Goal: Transaction & Acquisition: Purchase product/service

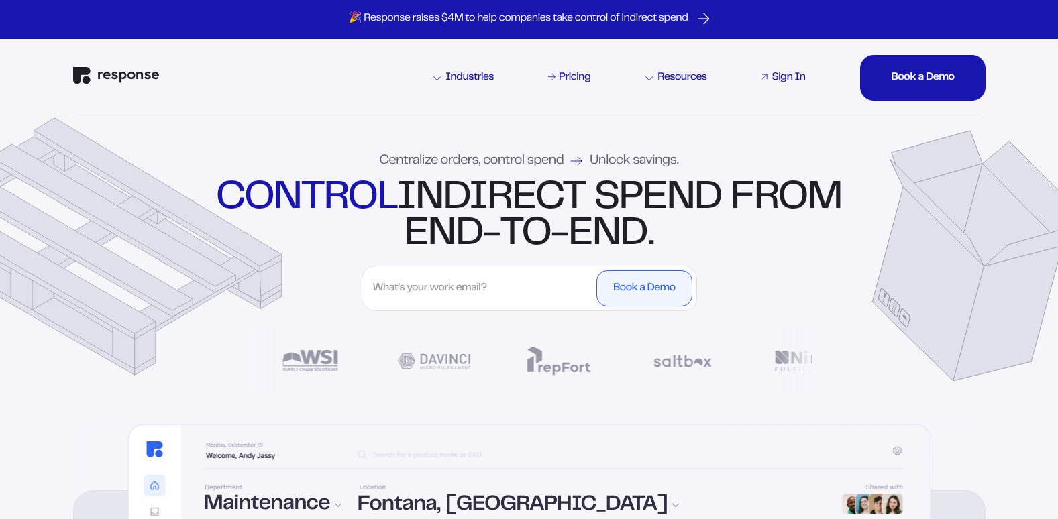
click at [793, 72] on div "Sign In" at bounding box center [788, 77] width 34 height 11
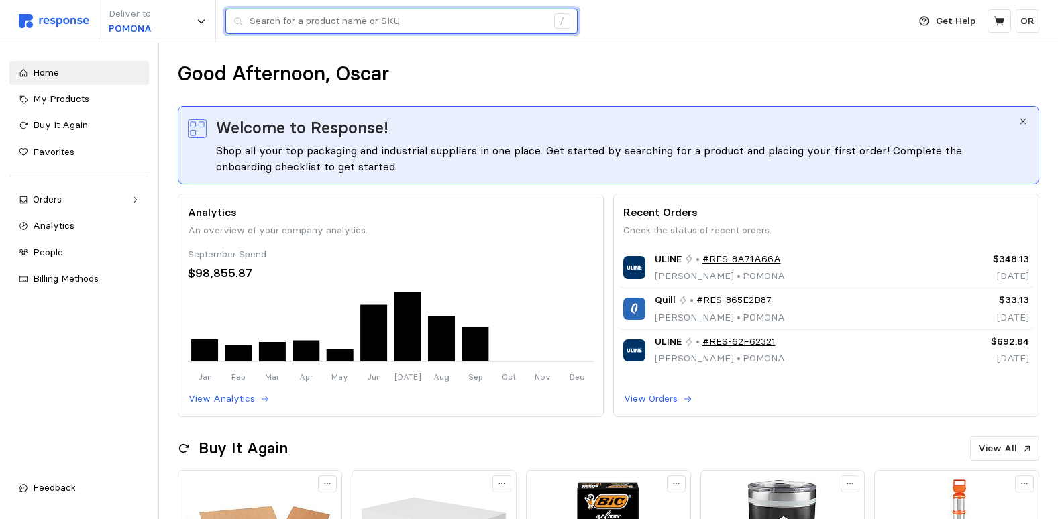
click at [328, 21] on input "text" at bounding box center [397, 21] width 297 height 24
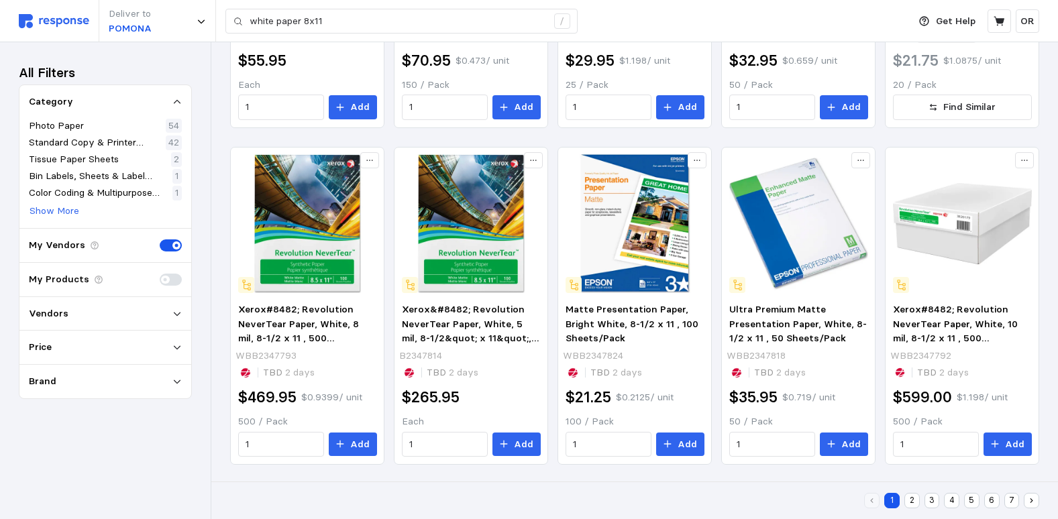
scroll to position [773, 0]
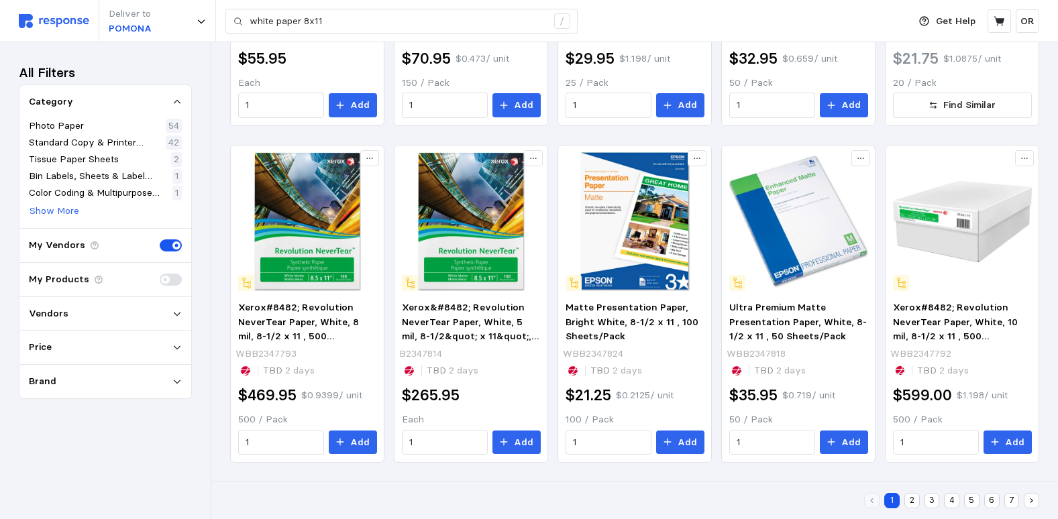
click at [915, 502] on button "2" at bounding box center [911, 500] width 15 height 15
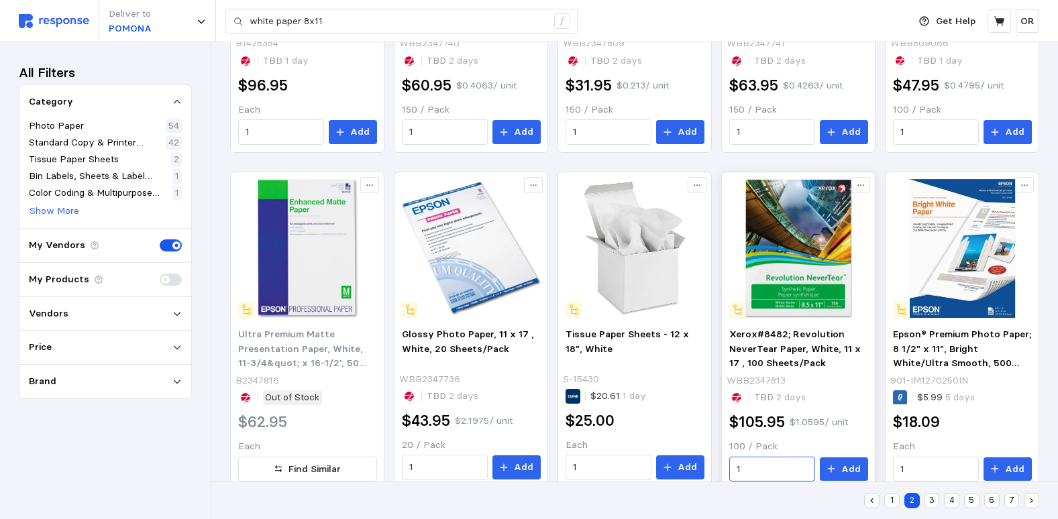
scroll to position [773, 0]
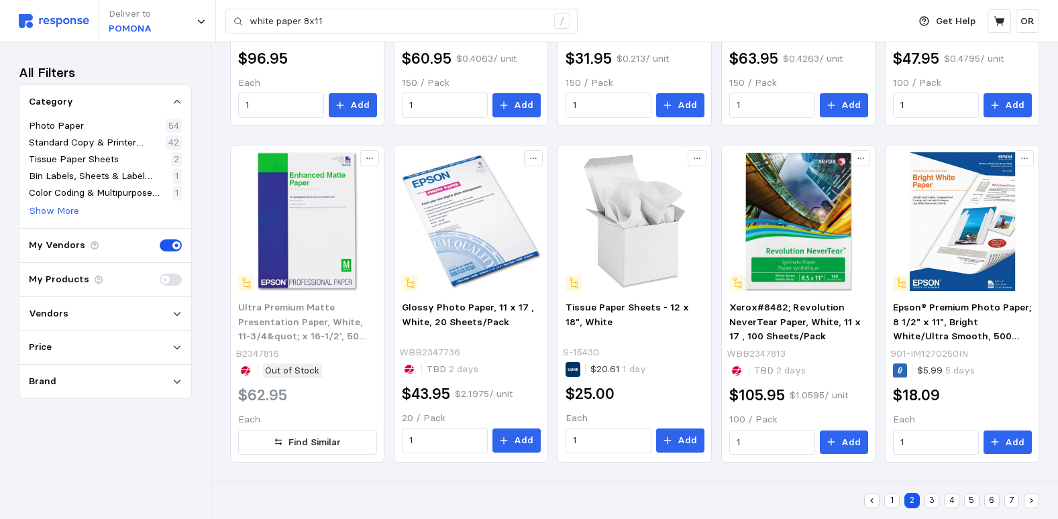
click at [932, 500] on button "3" at bounding box center [931, 500] width 15 height 15
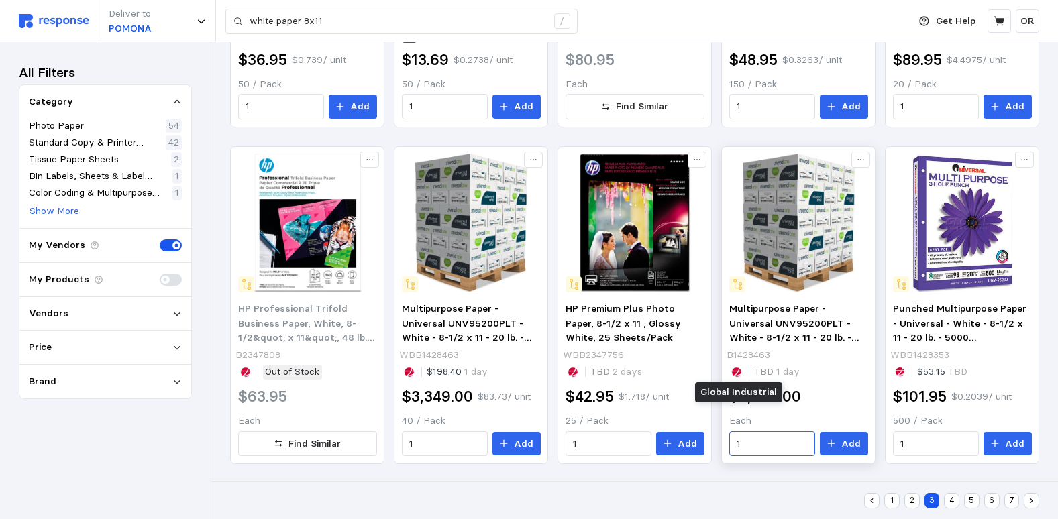
scroll to position [773, 0]
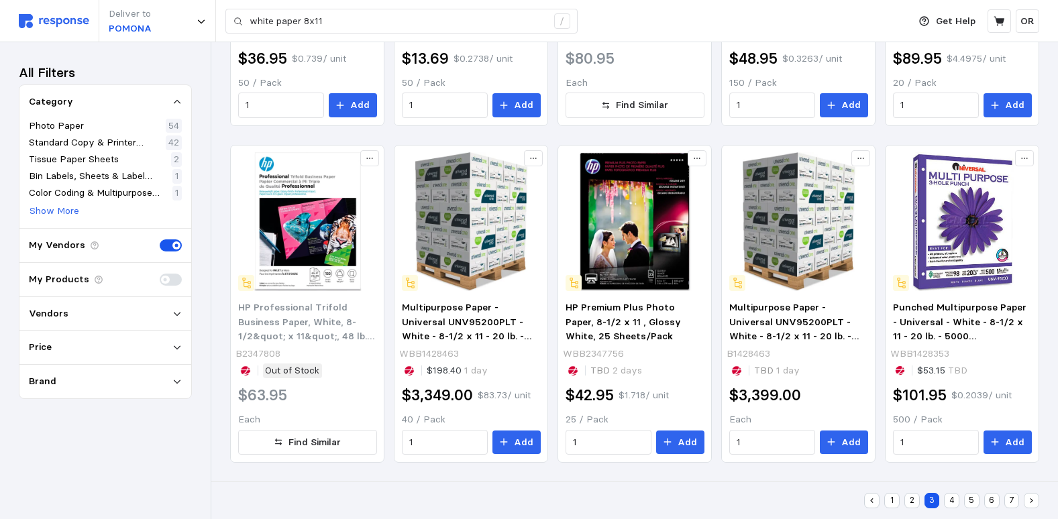
click at [950, 499] on button "4" at bounding box center [951, 500] width 15 height 15
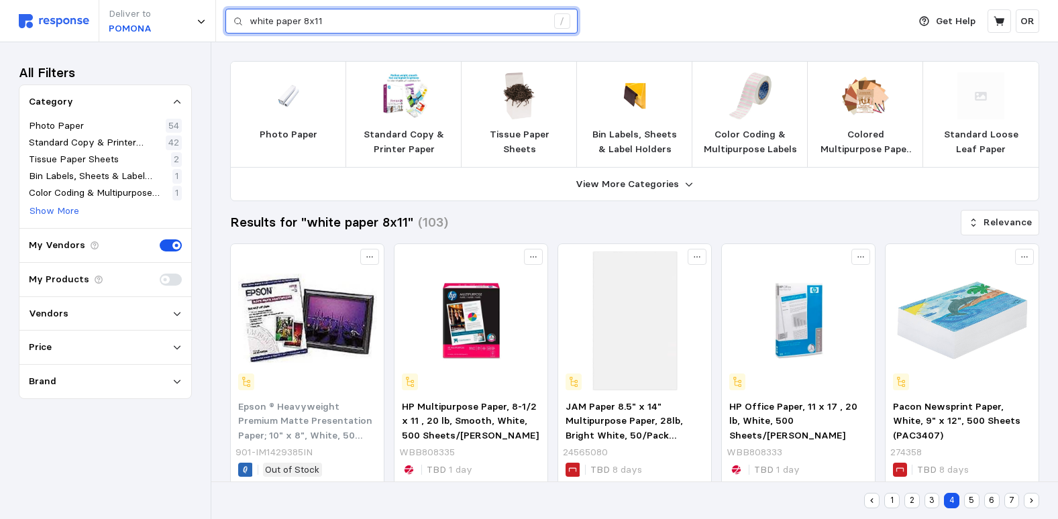
click at [329, 22] on input "white paper 8x11" at bounding box center [397, 21] width 297 height 24
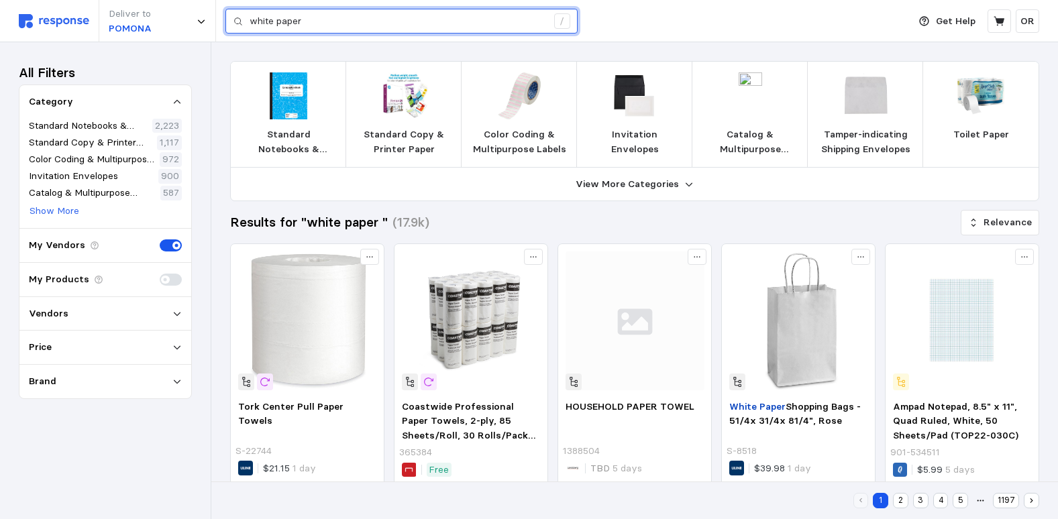
drag, startPoint x: 339, startPoint y: 22, endPoint x: 350, endPoint y: 15, distance: 13.0
click at [344, 15] on input "white paper" at bounding box center [397, 21] width 297 height 24
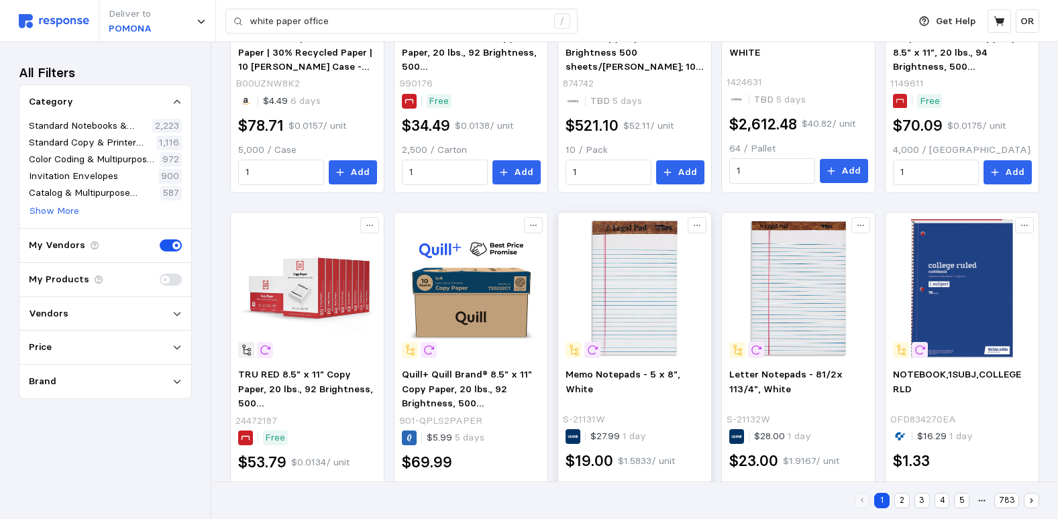
scroll to position [773, 0]
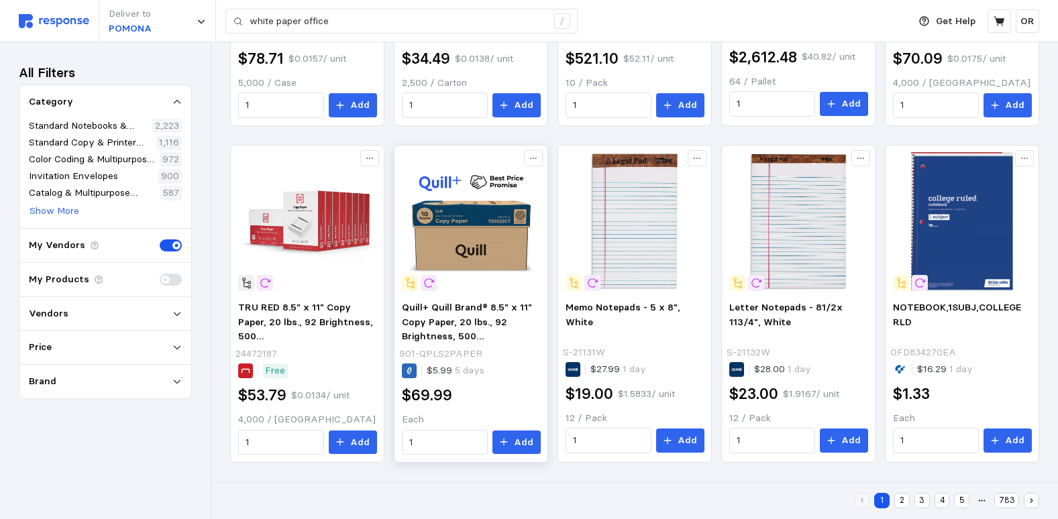
click at [455, 236] on img at bounding box center [471, 221] width 139 height 139
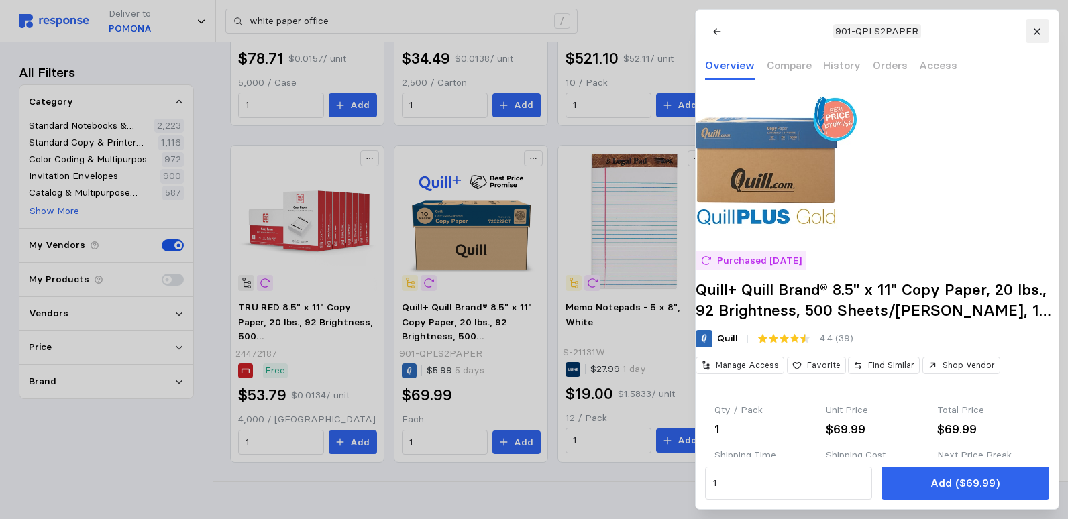
click at [1041, 34] on icon at bounding box center [1036, 31] width 9 height 9
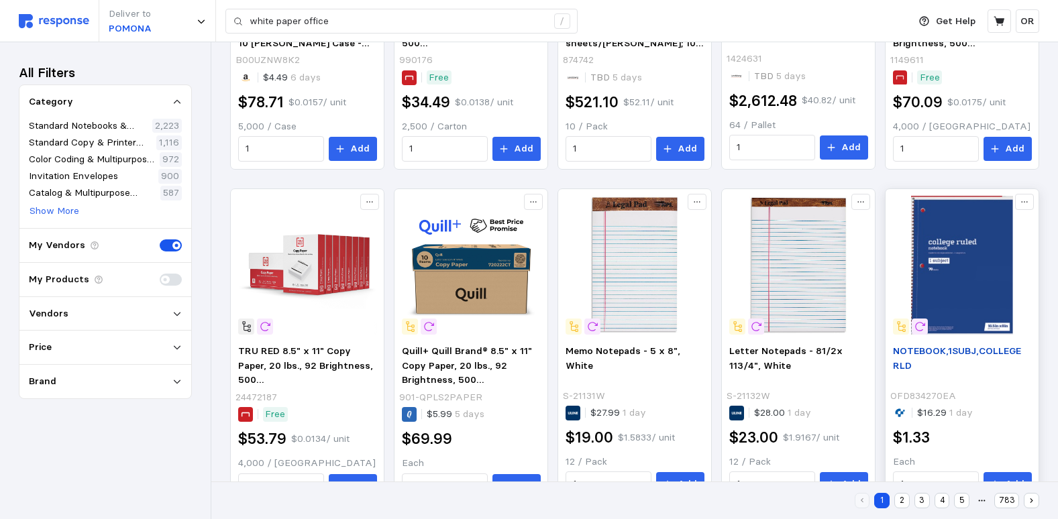
scroll to position [705, 0]
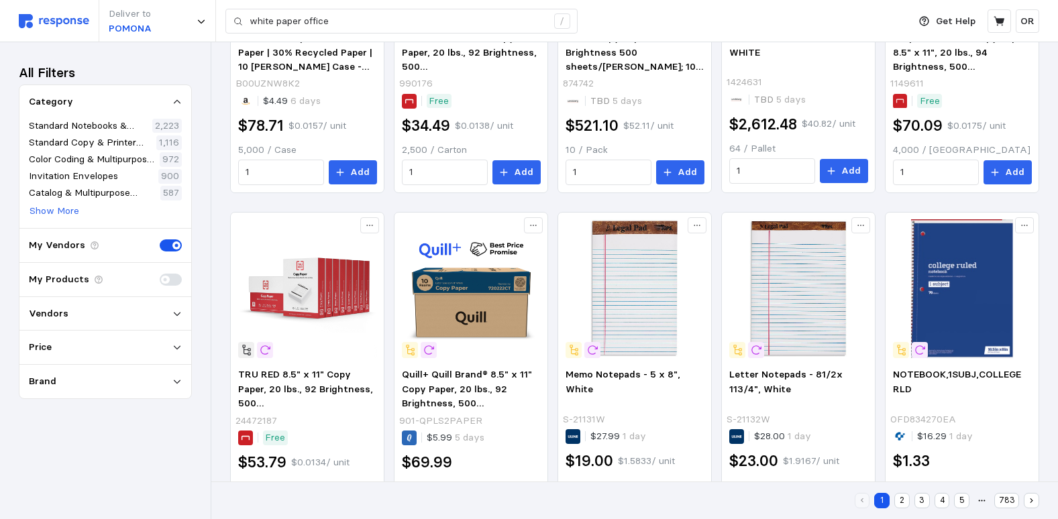
click at [909, 502] on button "2" at bounding box center [901, 500] width 15 height 15
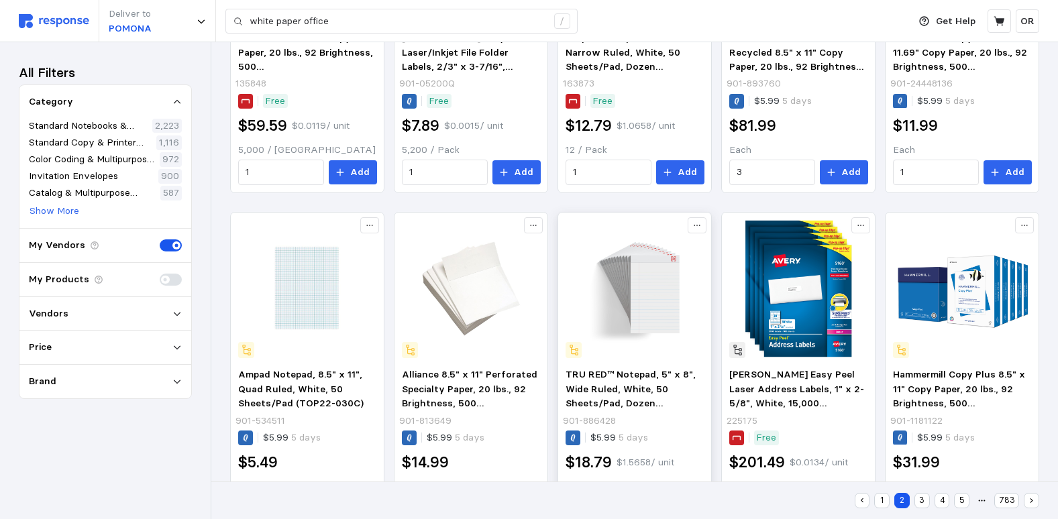
scroll to position [773, 0]
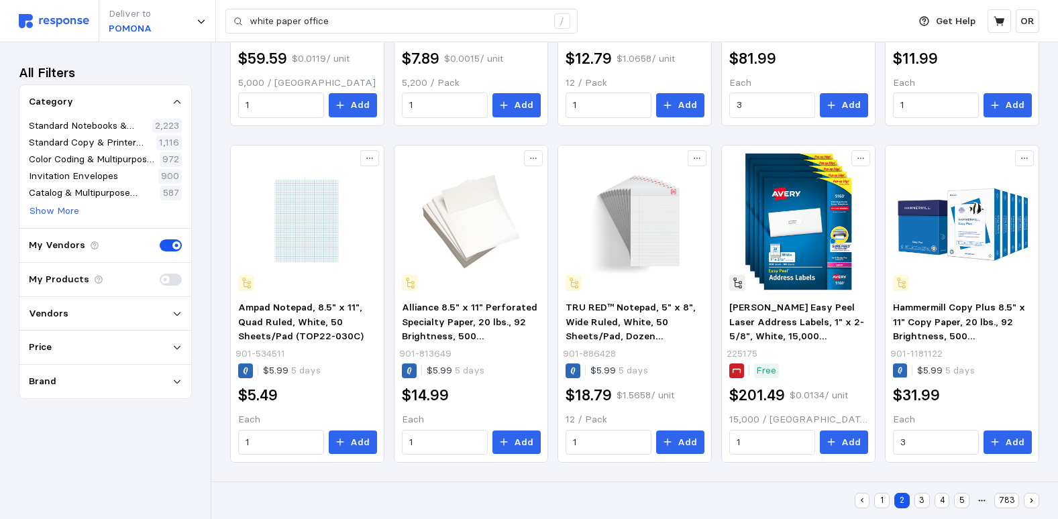
click at [921, 503] on button "3" at bounding box center [921, 500] width 15 height 15
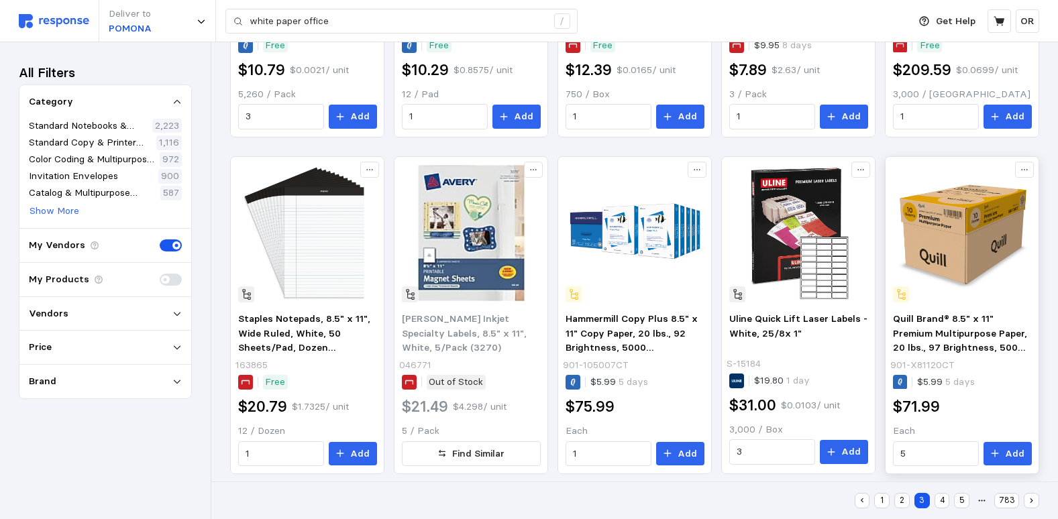
scroll to position [773, 0]
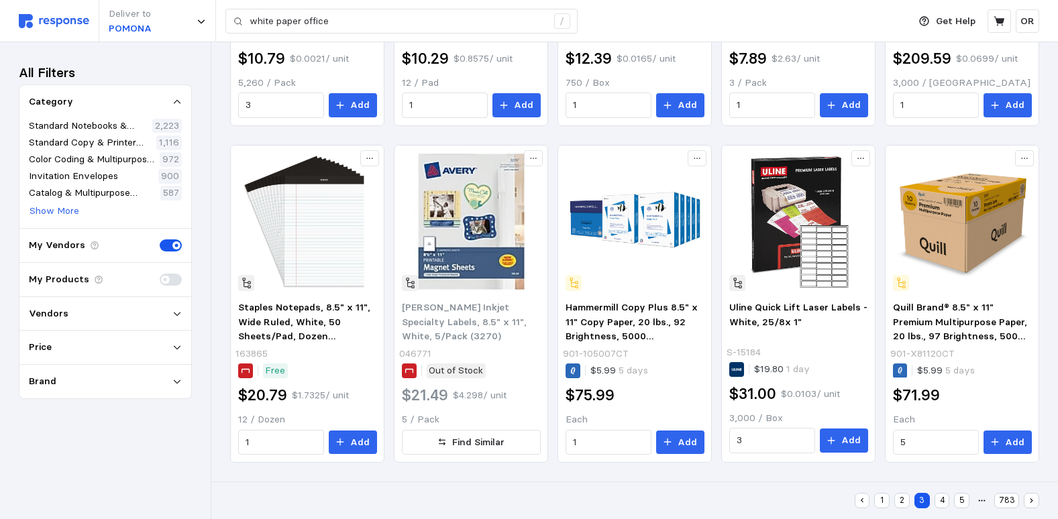
click at [943, 500] on button "4" at bounding box center [941, 500] width 15 height 15
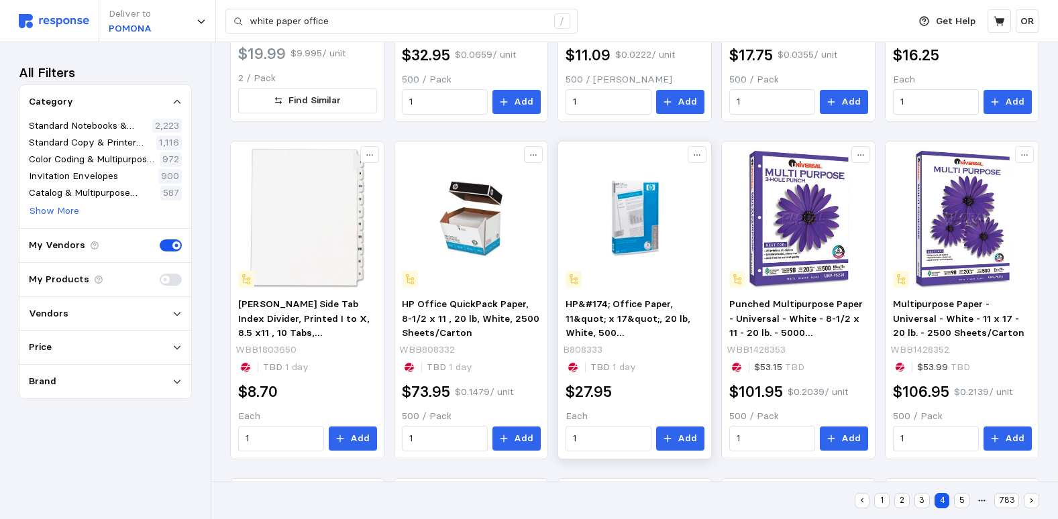
scroll to position [469, 0]
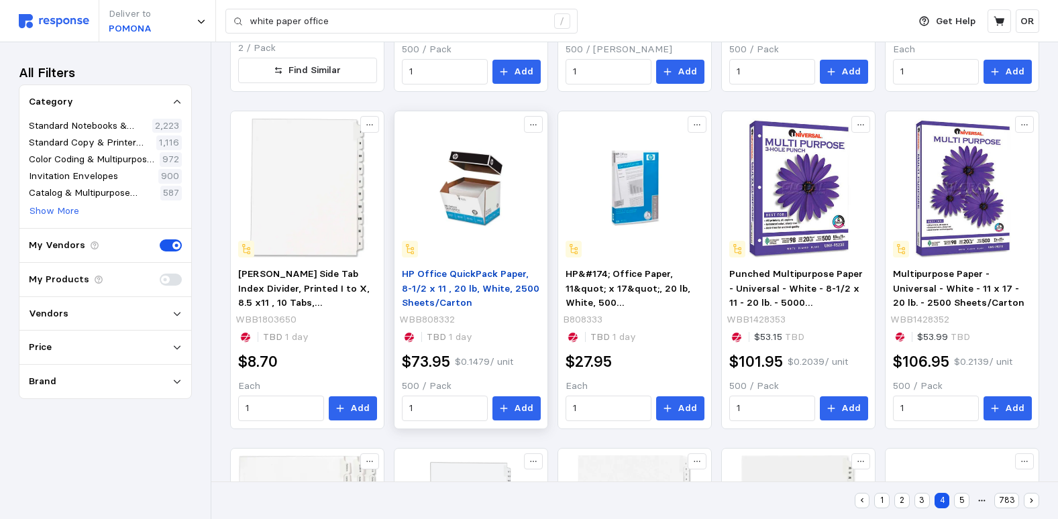
click at [510, 278] on span "HP Office QuickPack Paper, 8-1/2 x 11 , 20 lb, White, 2500 Sheets/Carton" at bounding box center [470, 288] width 137 height 41
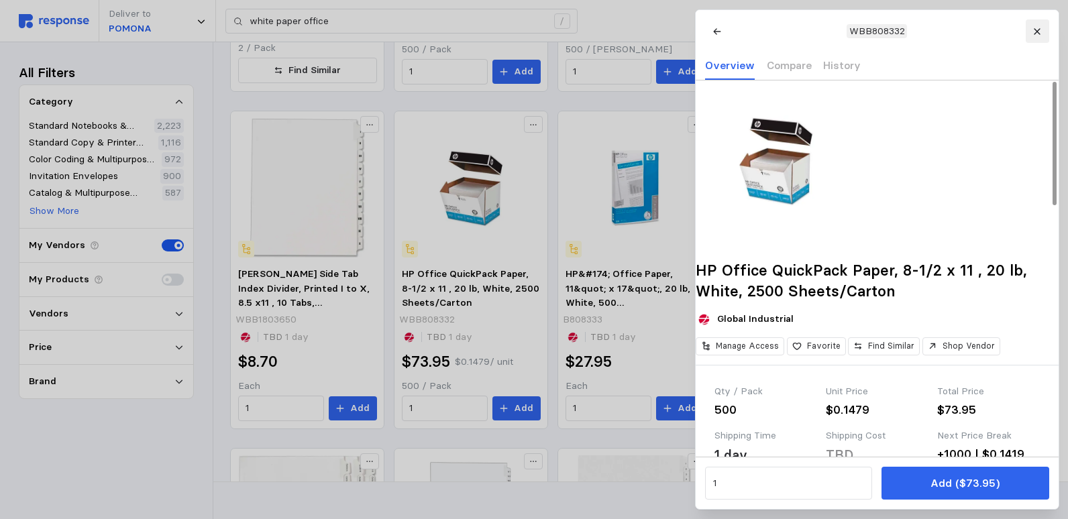
click at [1041, 34] on button at bounding box center [1036, 30] width 23 height 23
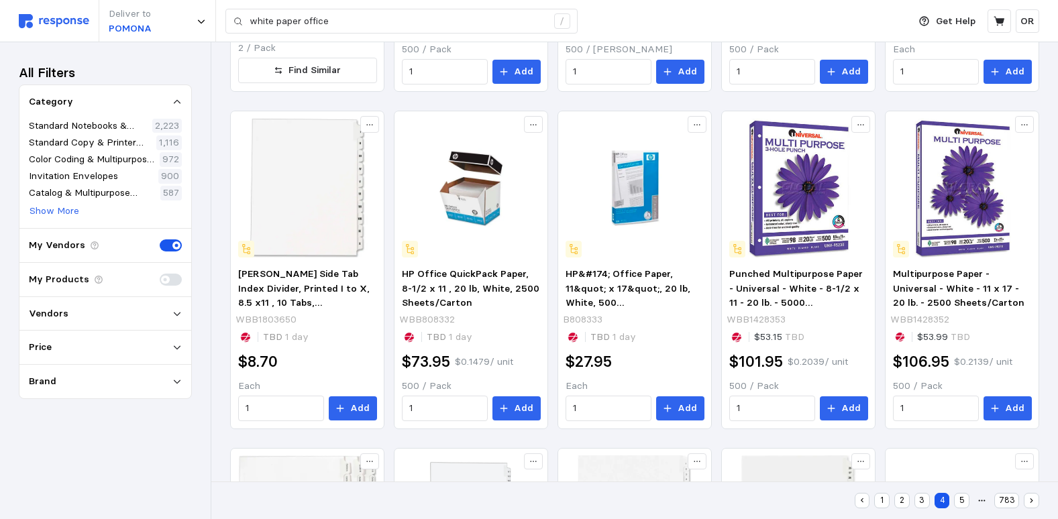
click at [964, 499] on button "5" at bounding box center [961, 500] width 15 height 15
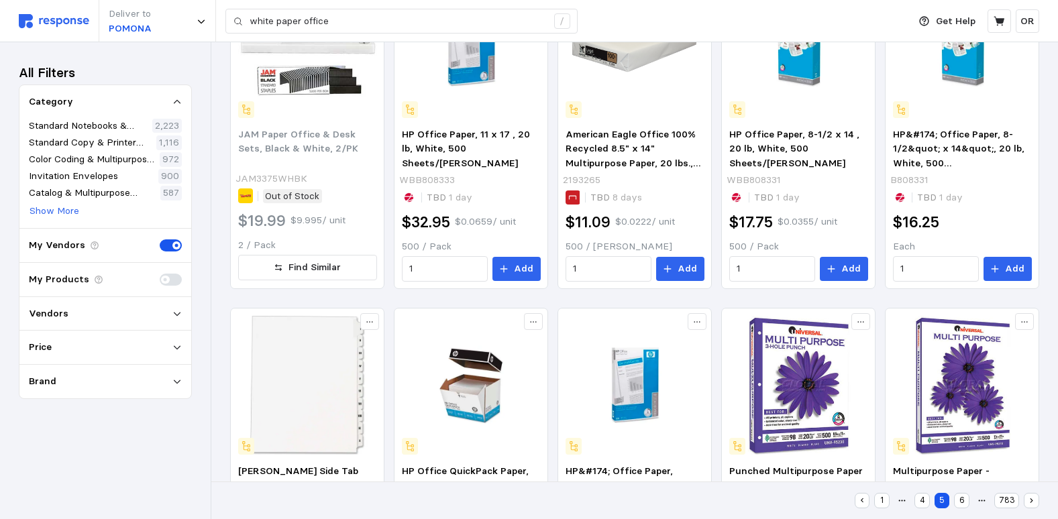
scroll to position [78, 0]
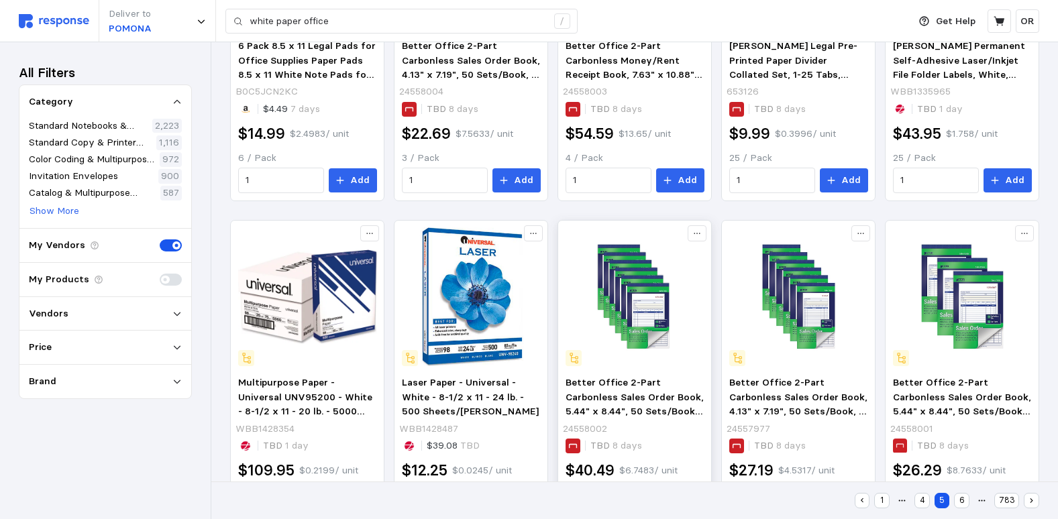
scroll to position [773, 0]
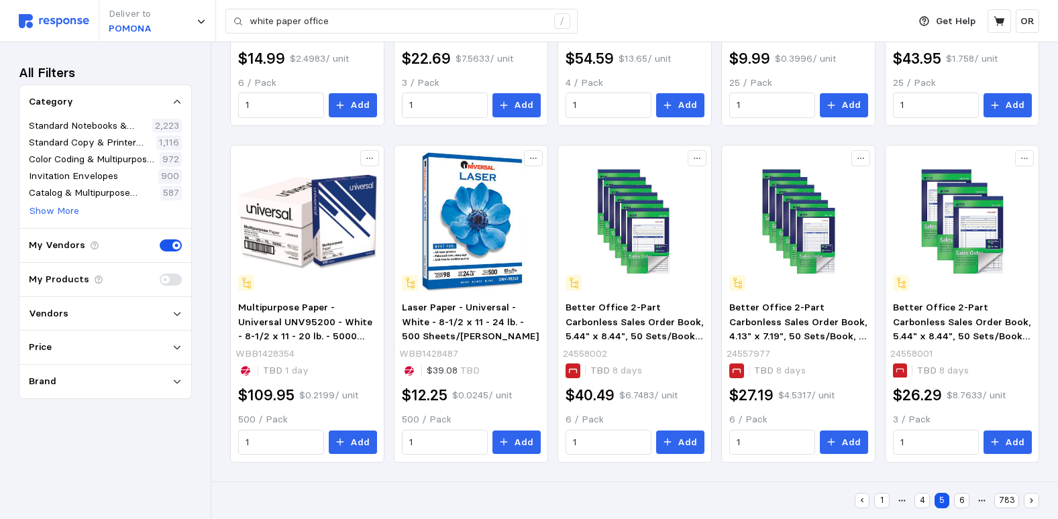
click at [963, 499] on button "6" at bounding box center [961, 500] width 15 height 15
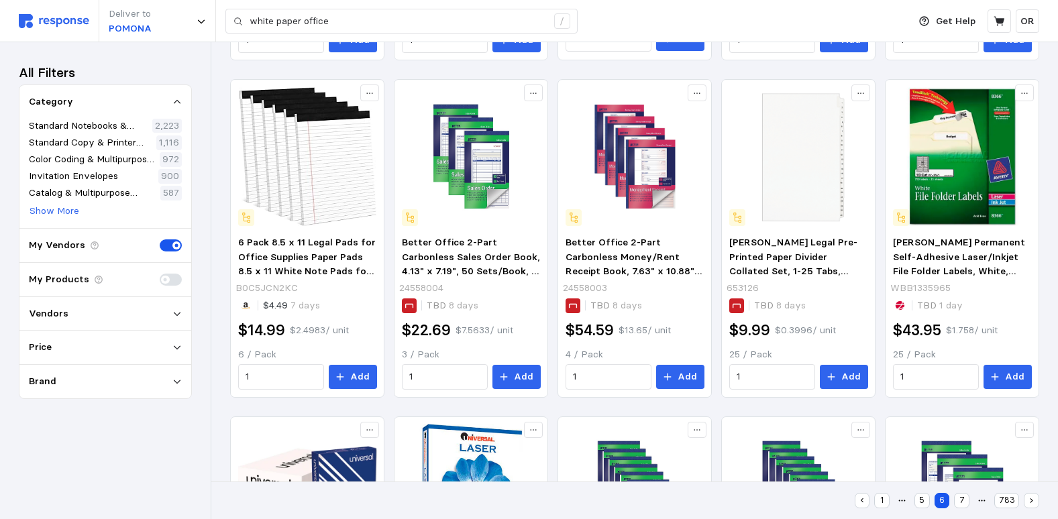
scroll to position [233, 0]
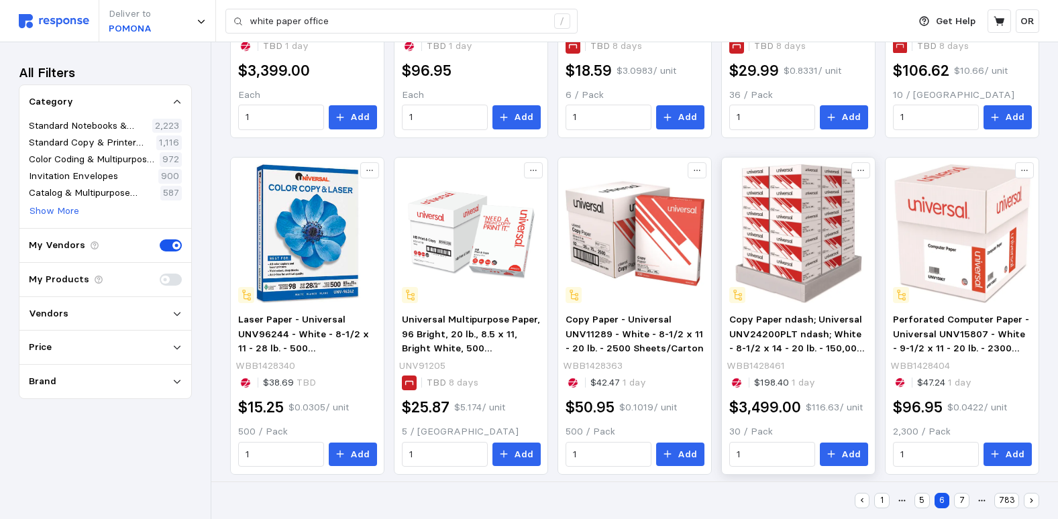
scroll to position [773, 0]
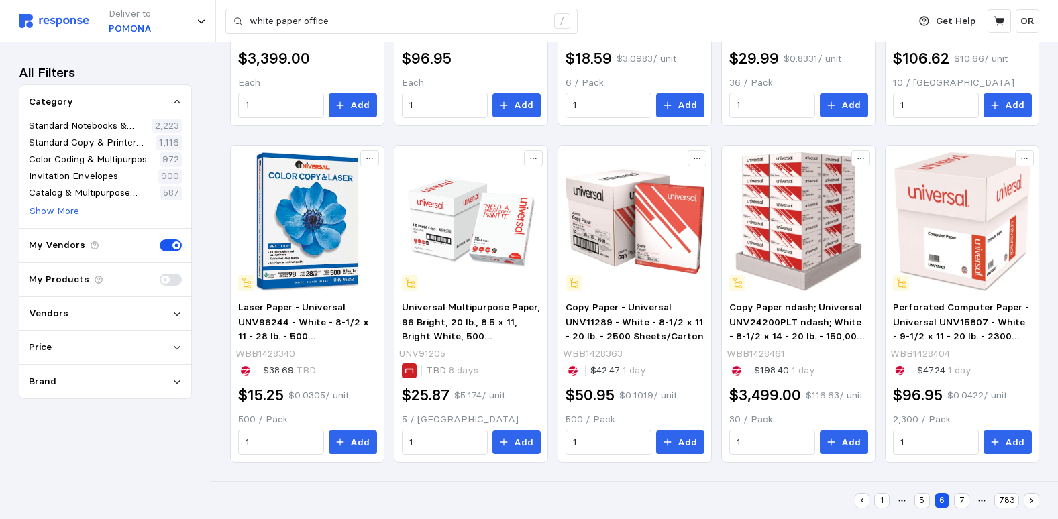
click at [964, 504] on button "7" at bounding box center [961, 500] width 15 height 15
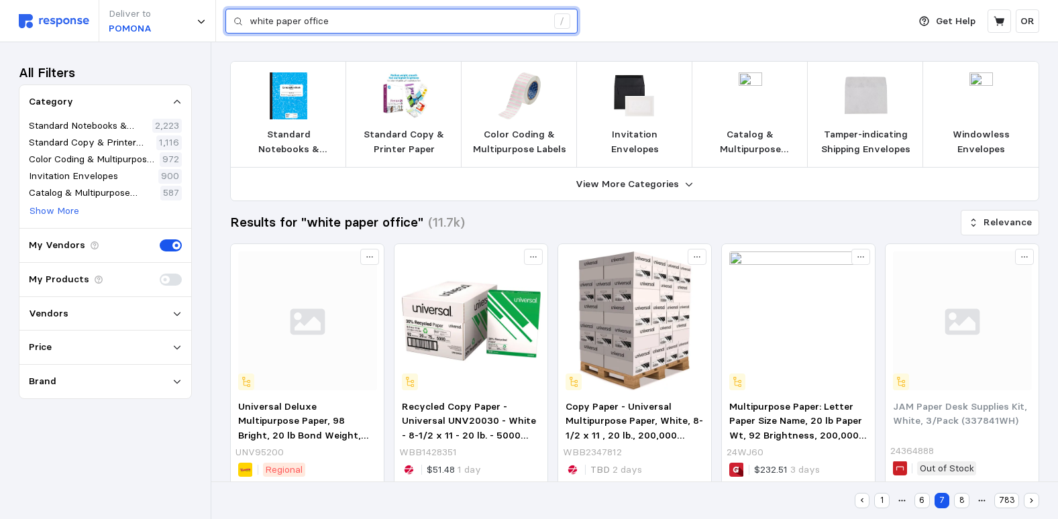
click at [376, 19] on input "white paper office" at bounding box center [397, 21] width 297 height 24
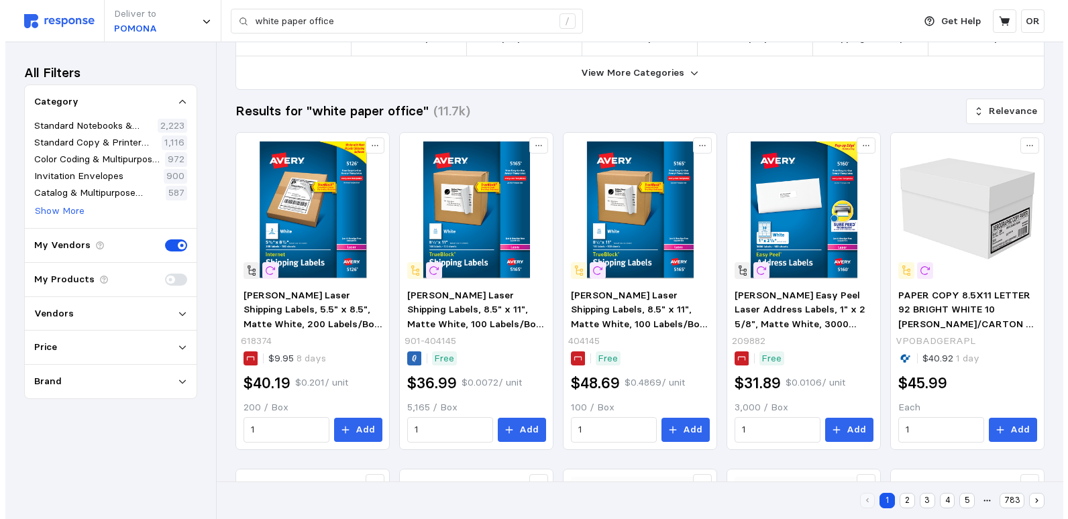
scroll to position [134, 0]
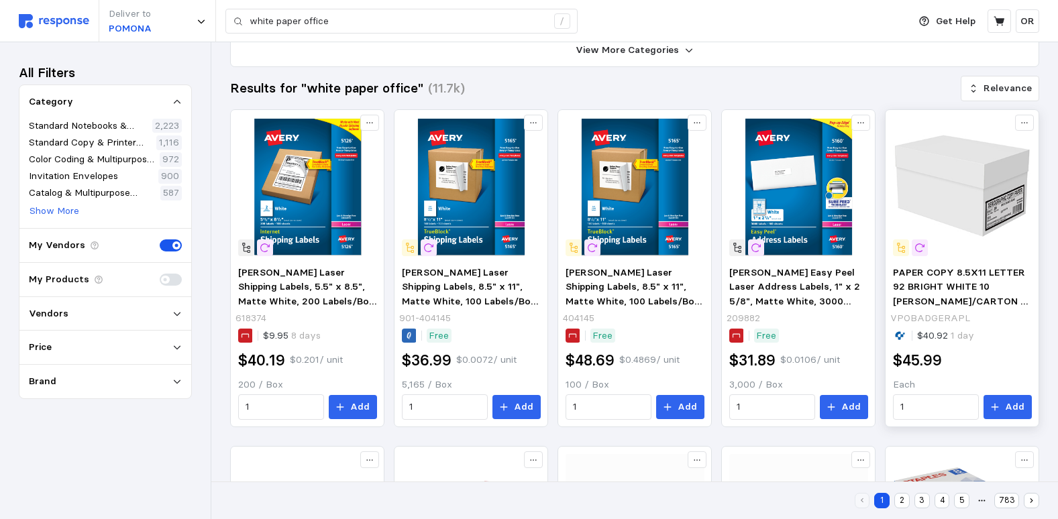
click at [999, 204] on img at bounding box center [962, 186] width 139 height 139
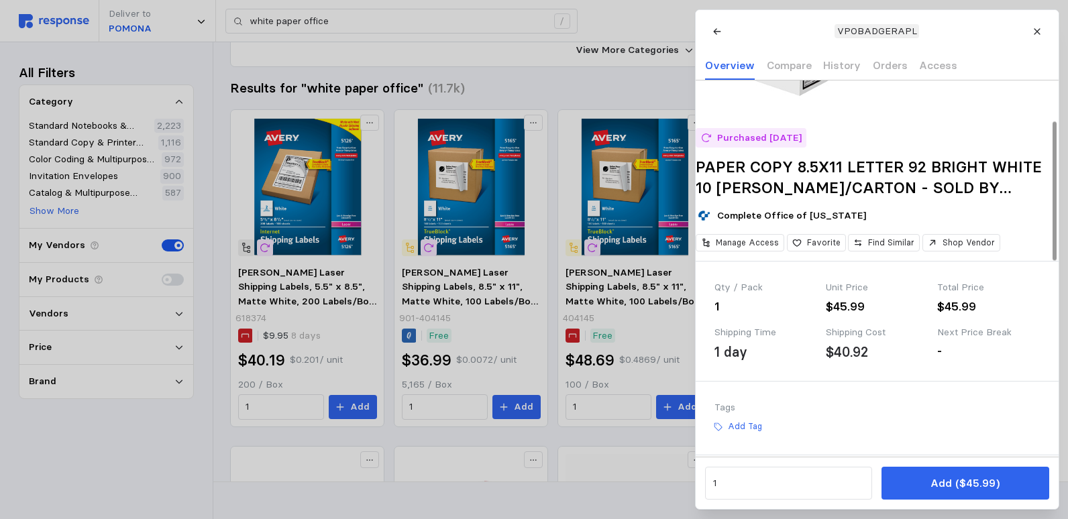
scroll to position [100, 0]
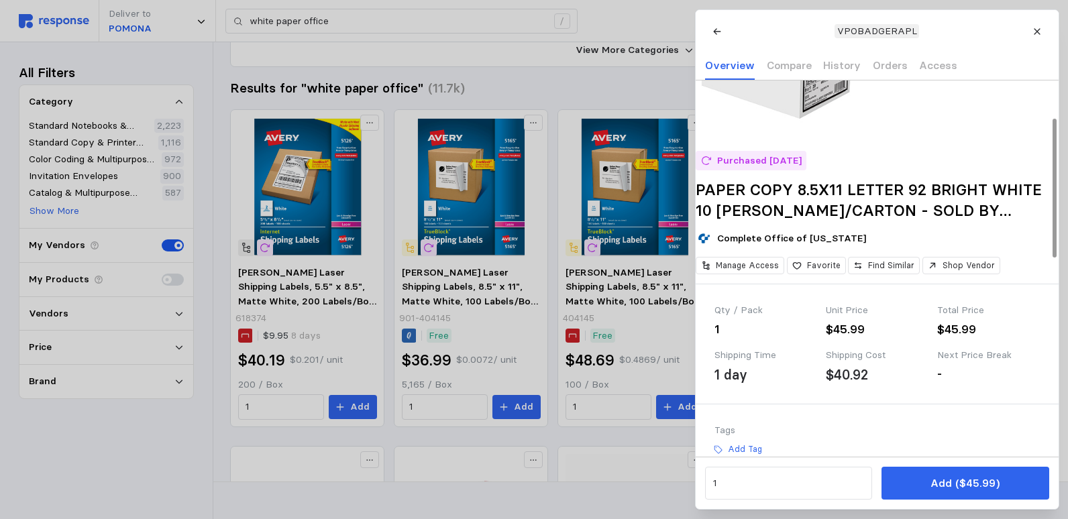
click at [943, 210] on h2 "PAPER COPY 8.5X11 LETTER 92 BRIGHT WHITE 10 REAMS/CARTON - SOLD BY CARTON" at bounding box center [876, 200] width 363 height 41
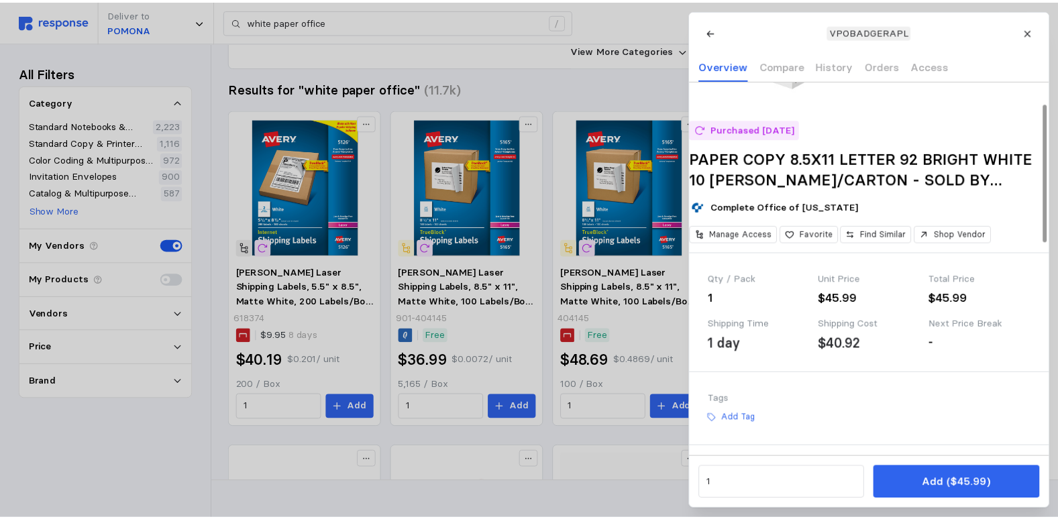
scroll to position [167, 0]
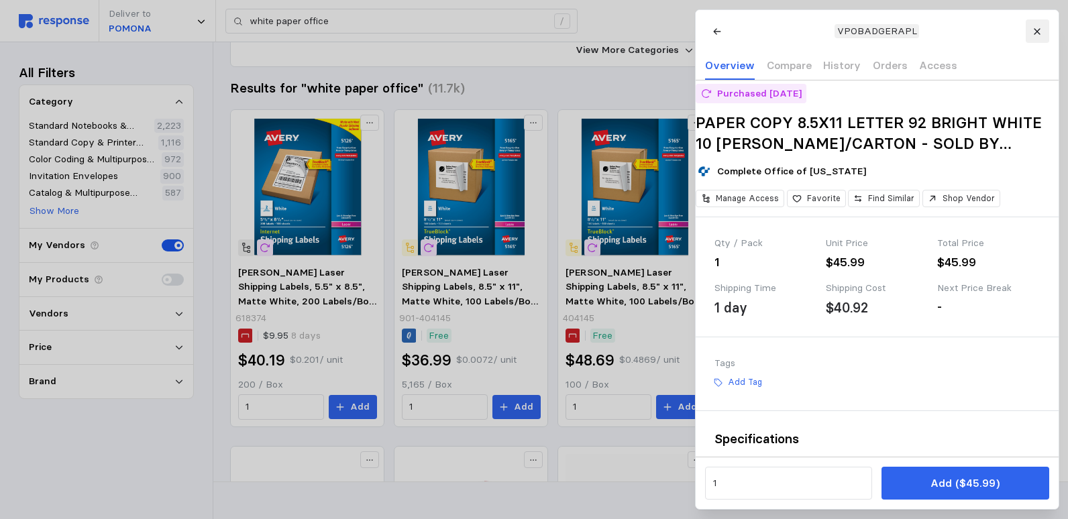
click at [1037, 33] on icon at bounding box center [1036, 31] width 9 height 9
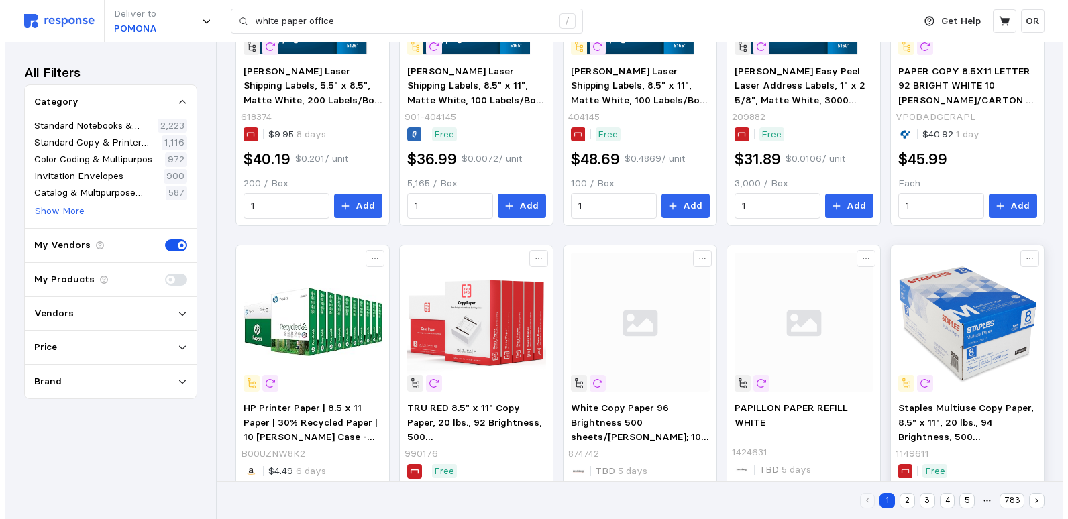
scroll to position [402, 0]
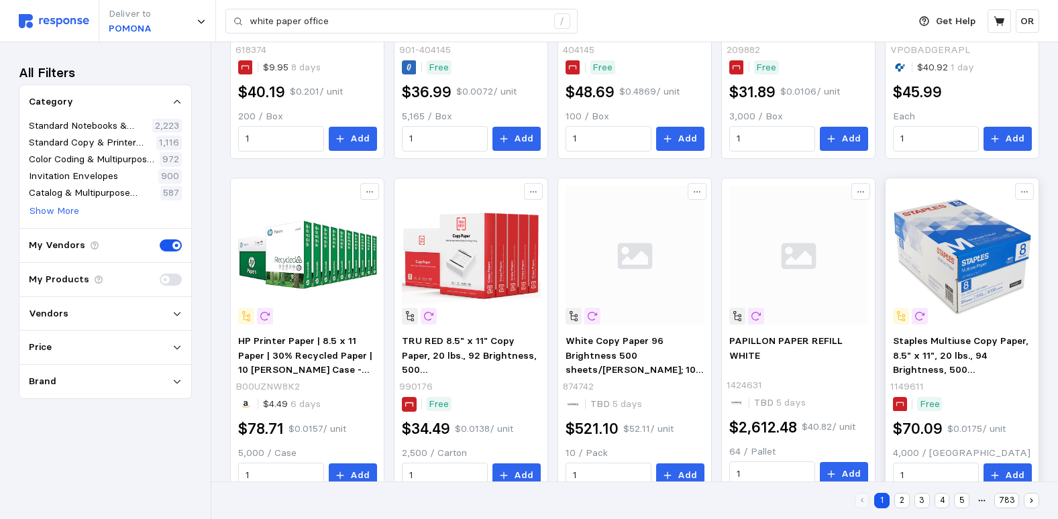
click at [958, 246] on img at bounding box center [962, 255] width 139 height 139
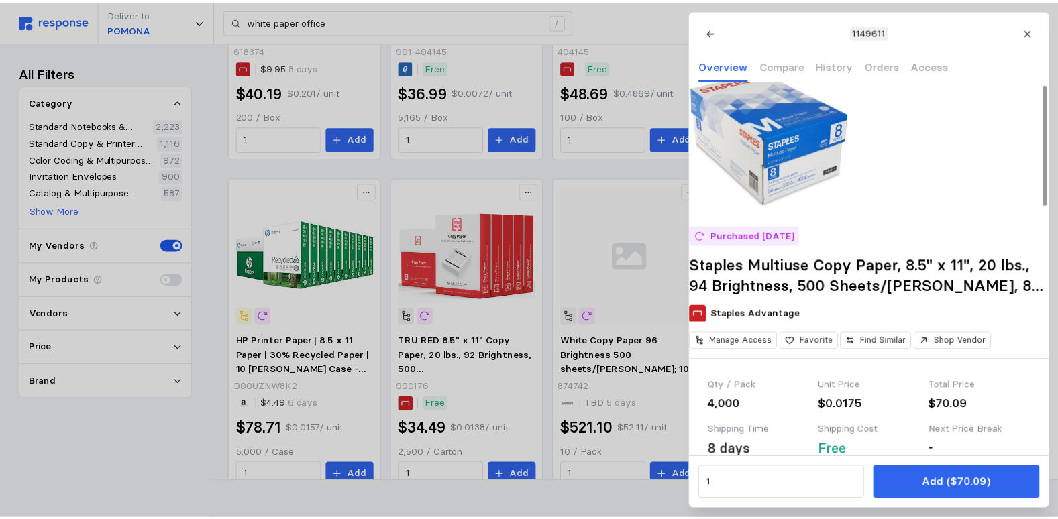
scroll to position [0, 0]
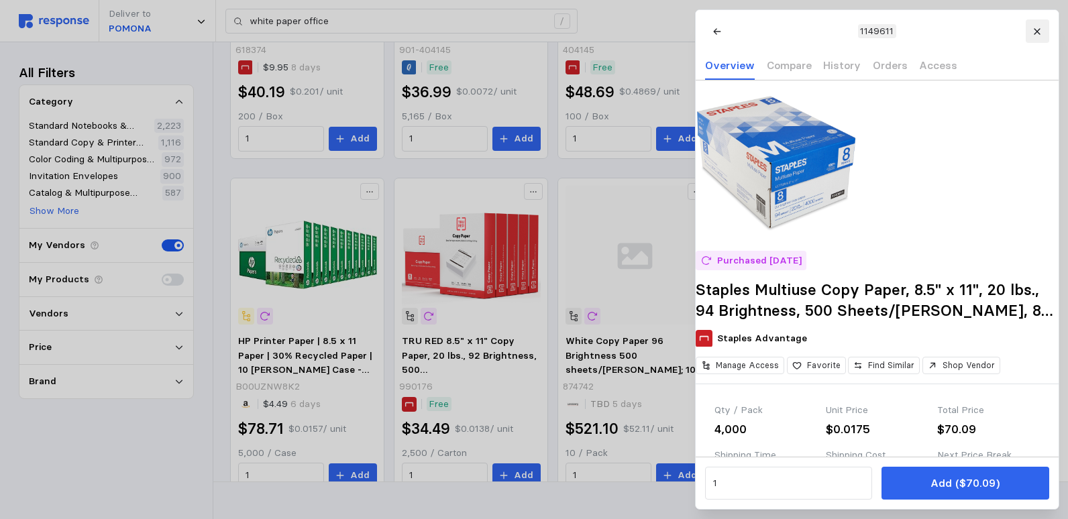
click at [1035, 30] on icon at bounding box center [1036, 31] width 6 height 6
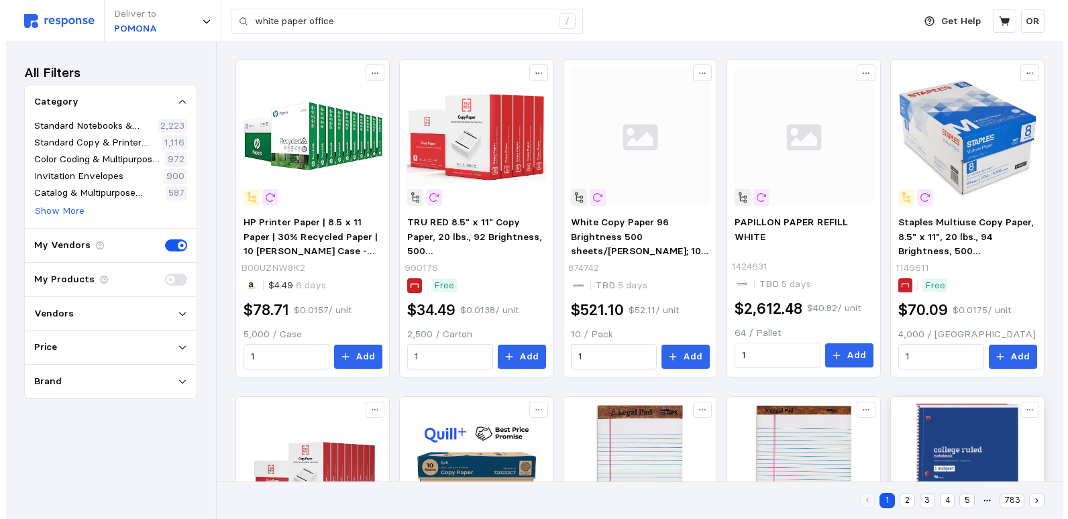
scroll to position [536, 0]
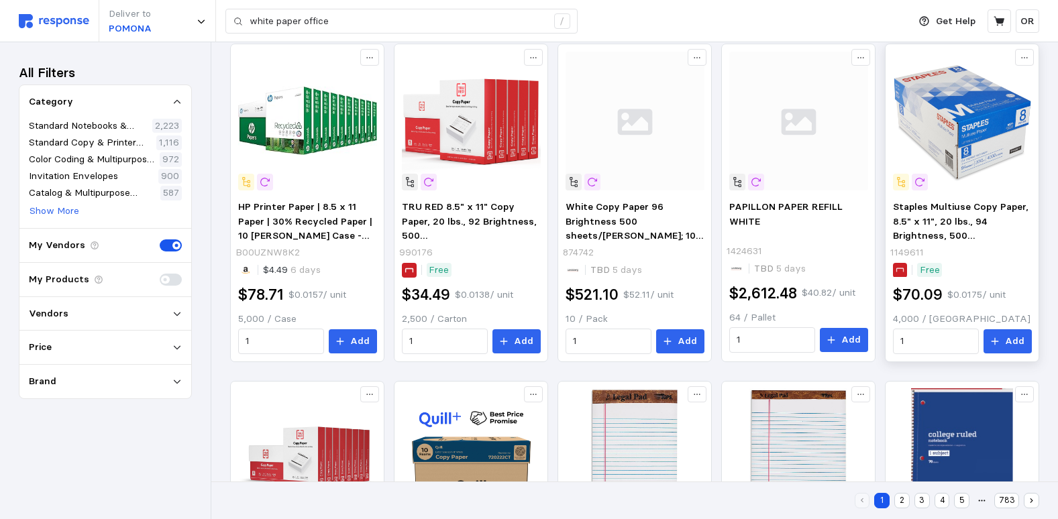
click at [980, 131] on img at bounding box center [962, 121] width 139 height 139
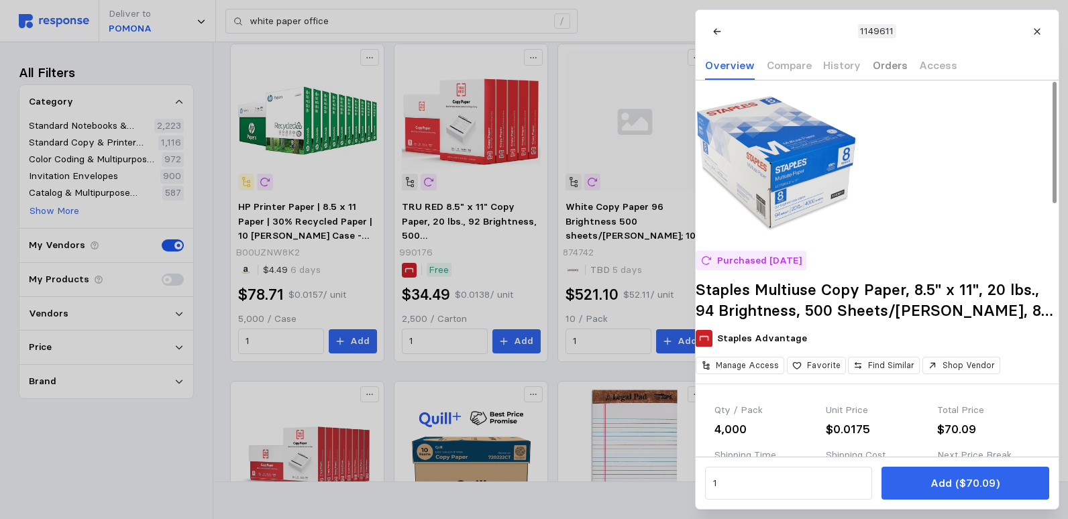
click at [882, 70] on p "Orders" at bounding box center [889, 65] width 35 height 17
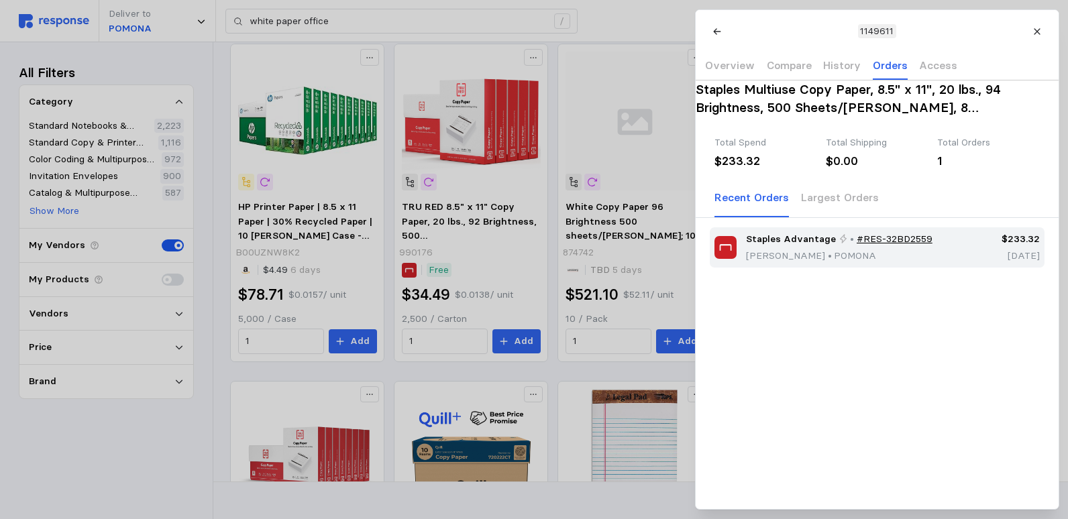
click at [901, 247] on link "#RES-32BD2559" at bounding box center [894, 239] width 76 height 15
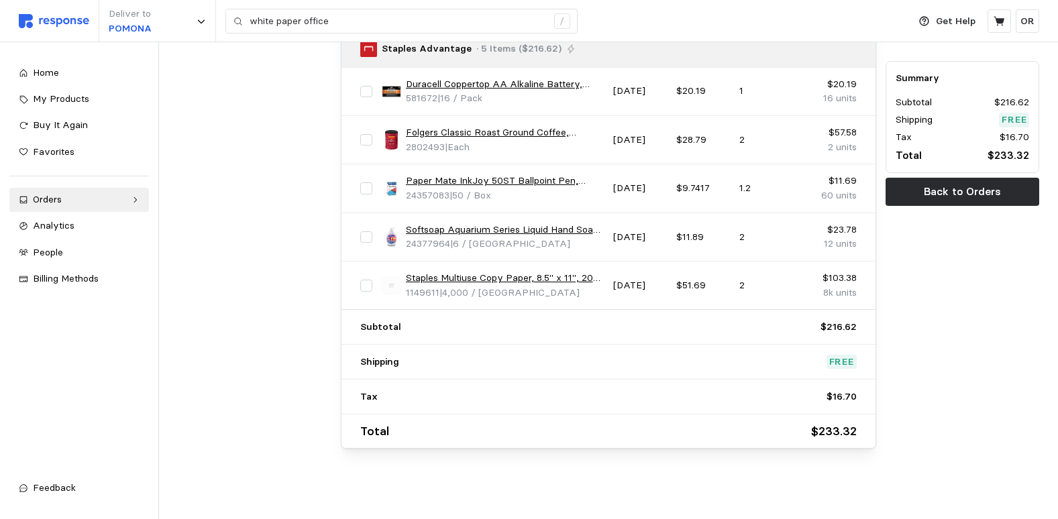
scroll to position [648, 0]
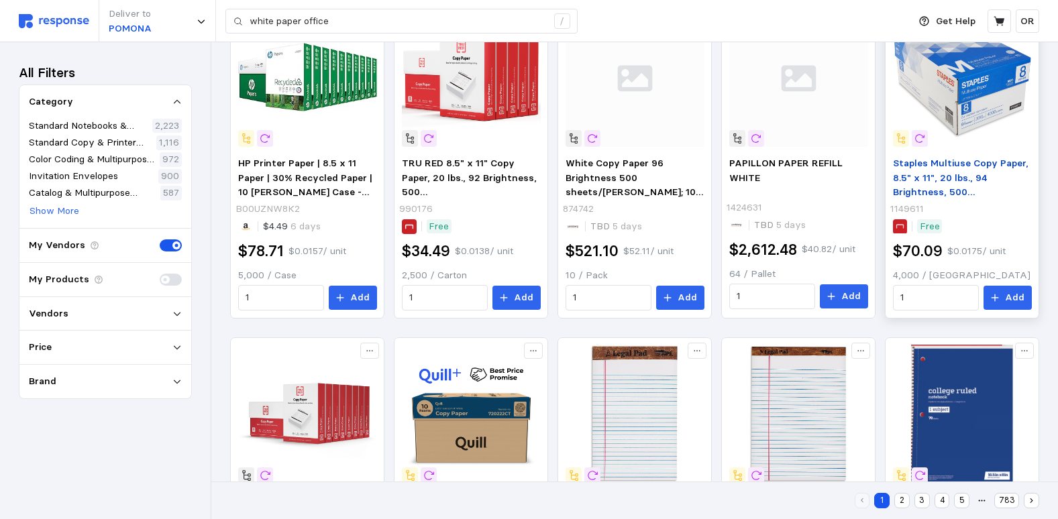
scroll to position [418, 0]
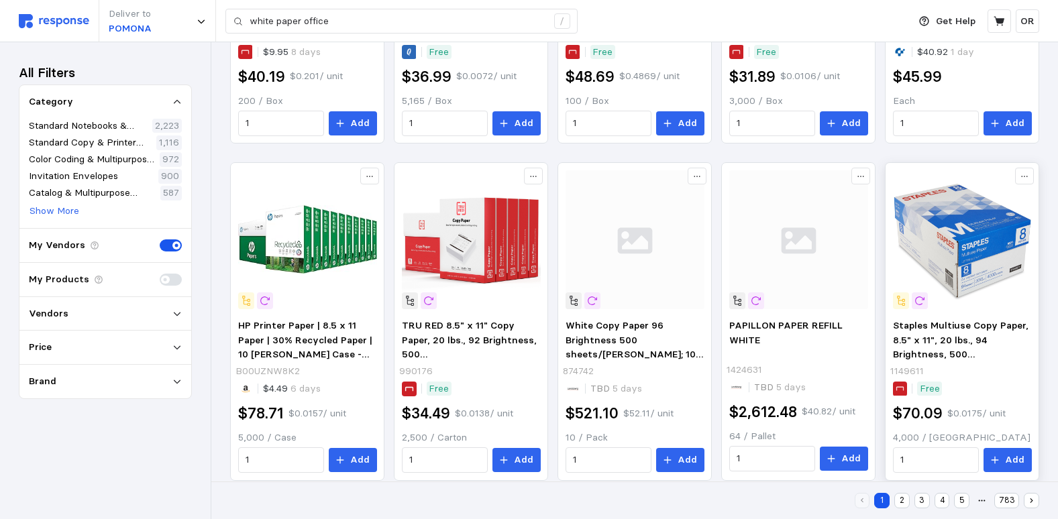
click at [983, 263] on img at bounding box center [962, 239] width 139 height 139
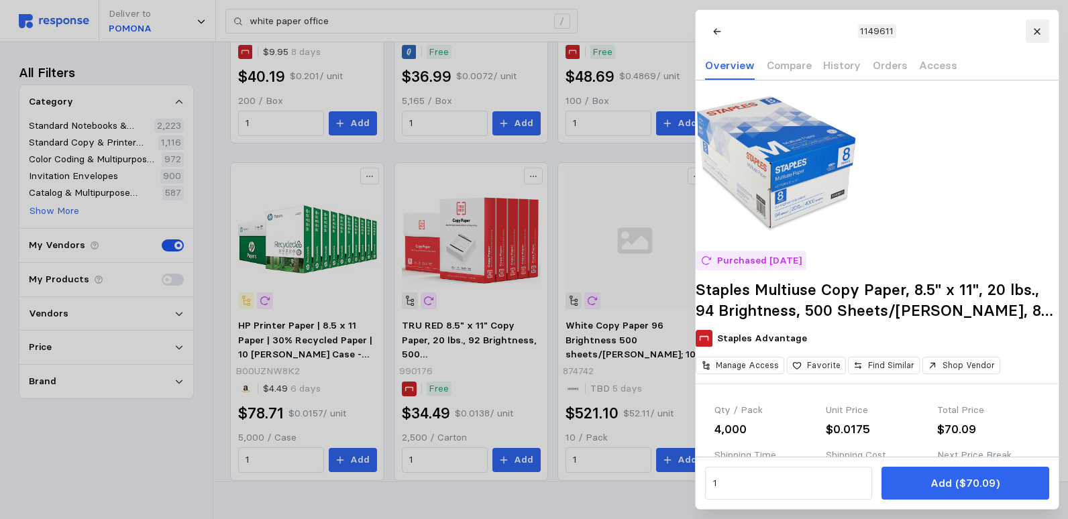
click at [1037, 27] on icon at bounding box center [1036, 31] width 9 height 9
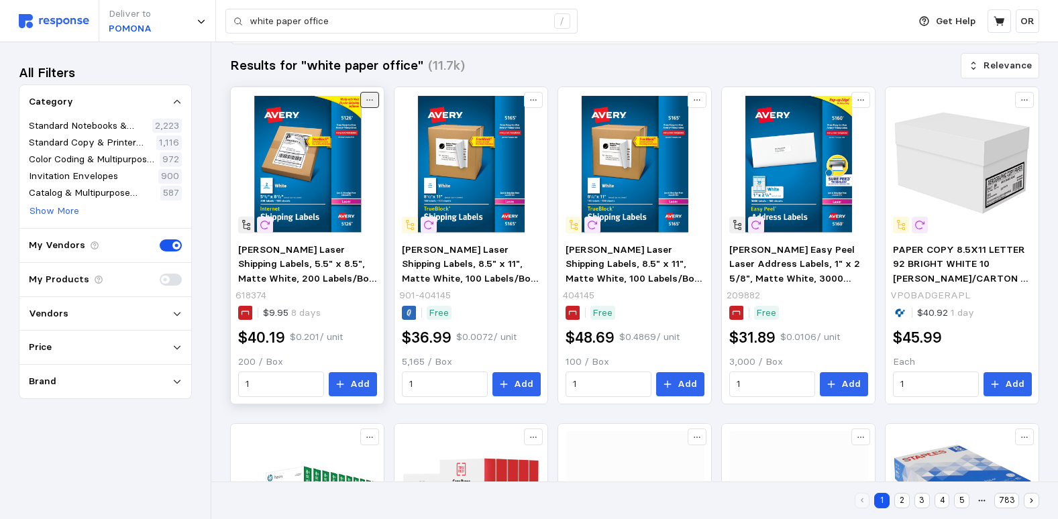
scroll to position [150, 0]
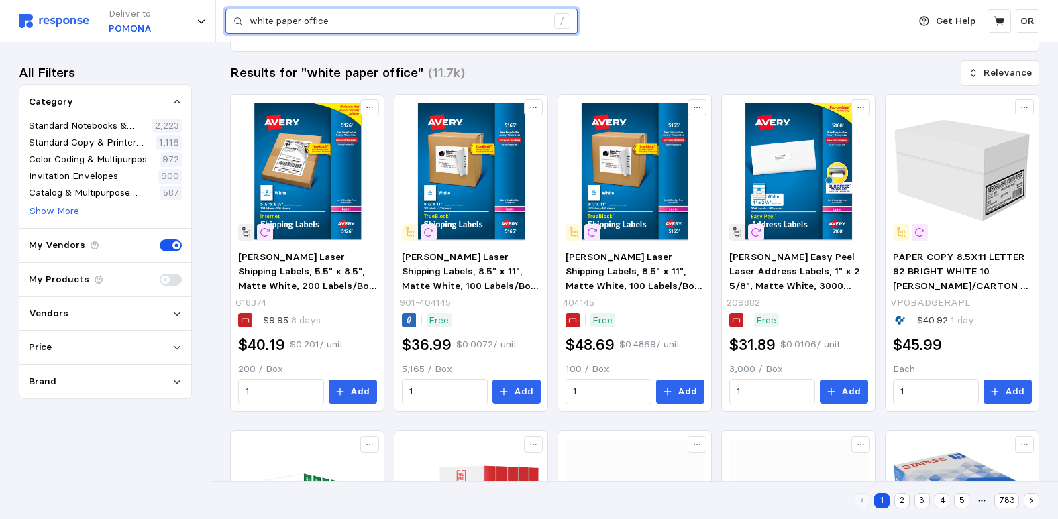
click at [382, 25] on input "white paper office" at bounding box center [397, 21] width 297 height 24
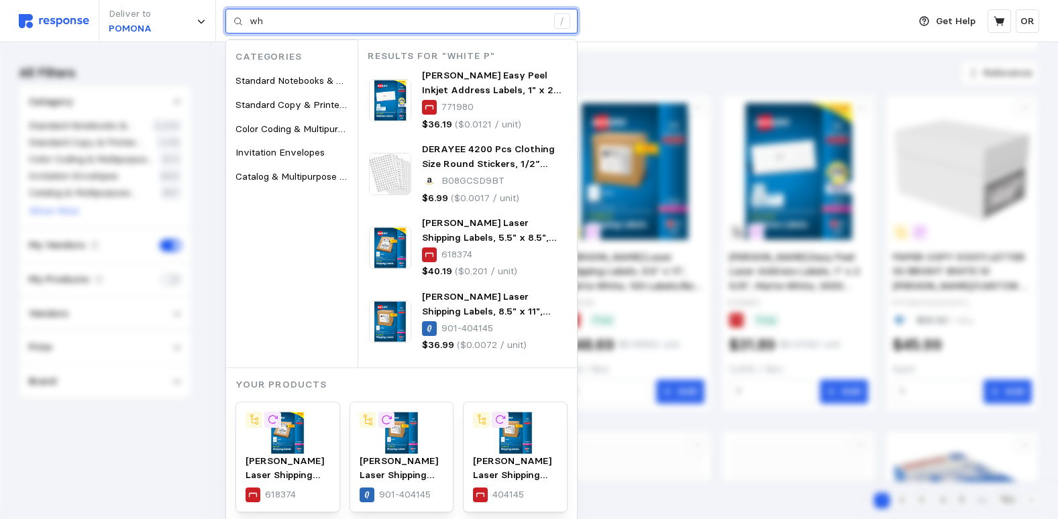
type input "w"
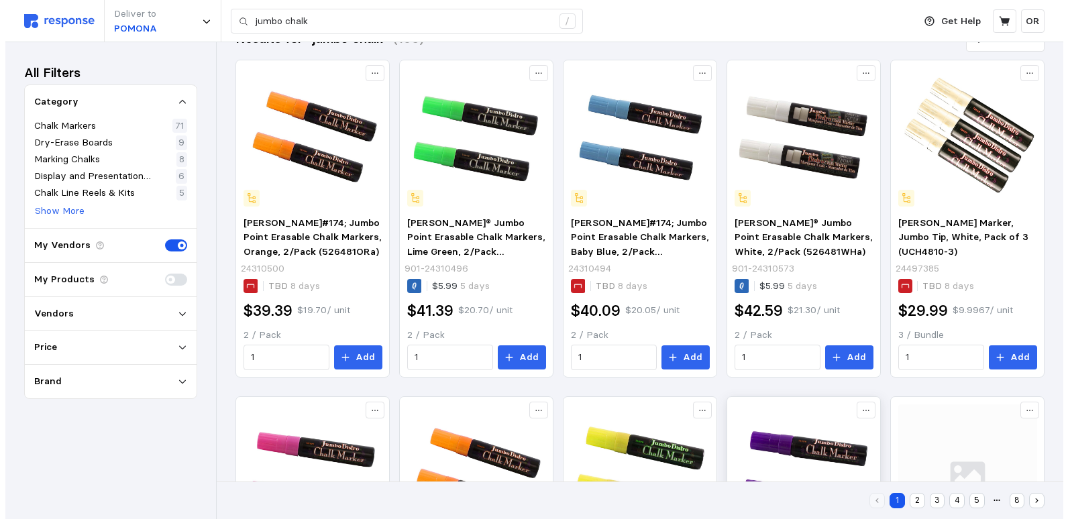
scroll to position [150, 0]
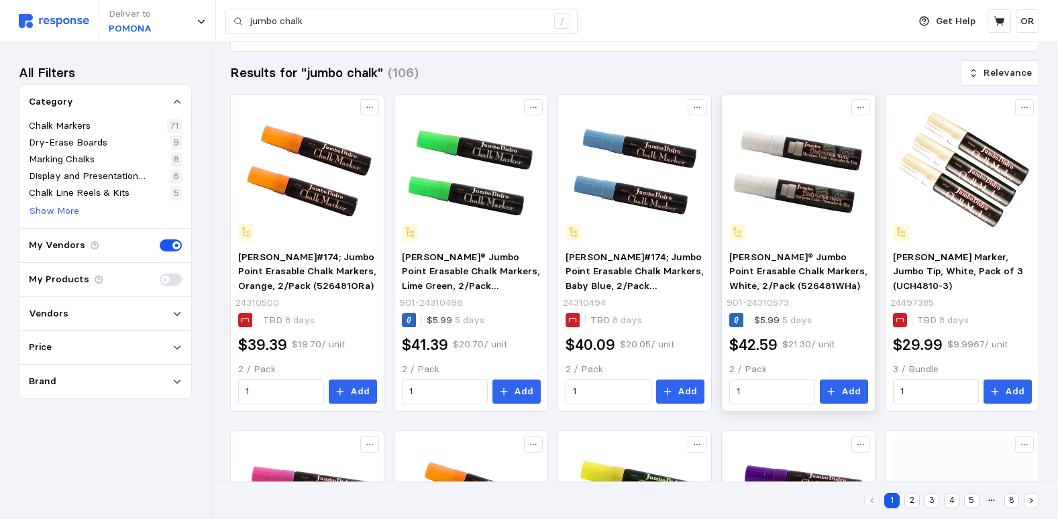
click at [807, 200] on img at bounding box center [798, 171] width 139 height 139
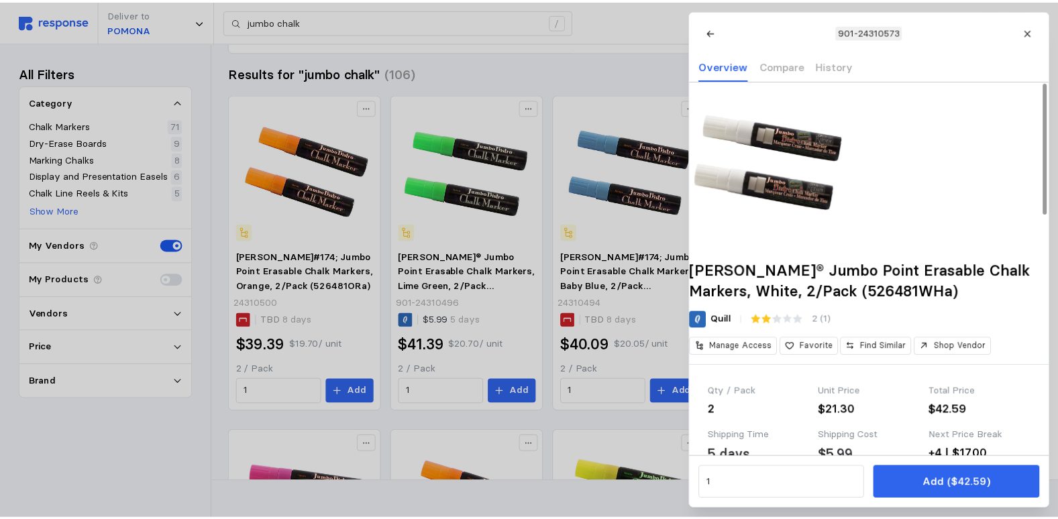
scroll to position [67, 0]
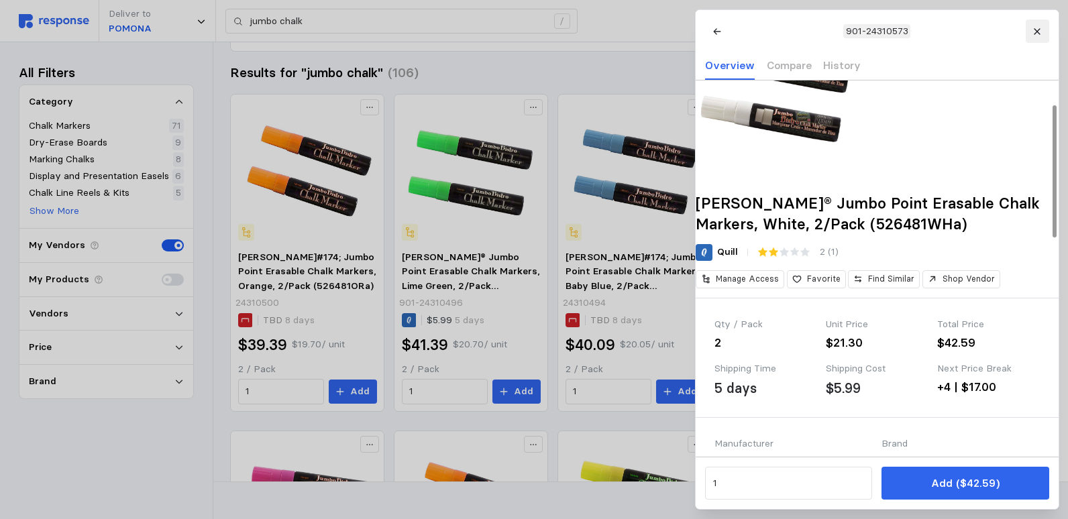
click at [1035, 27] on icon at bounding box center [1036, 31] width 9 height 9
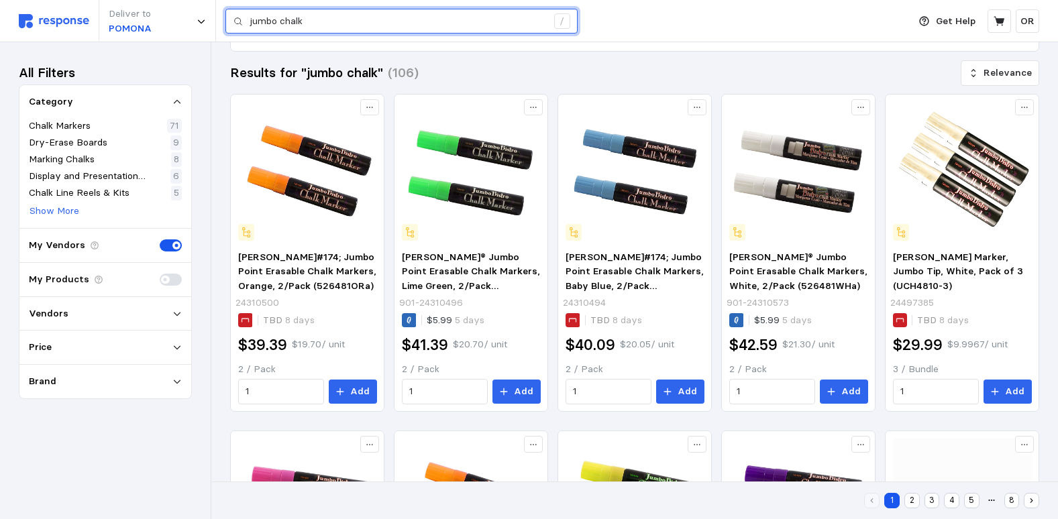
click at [347, 30] on input "jumbo chalk" at bounding box center [397, 21] width 297 height 24
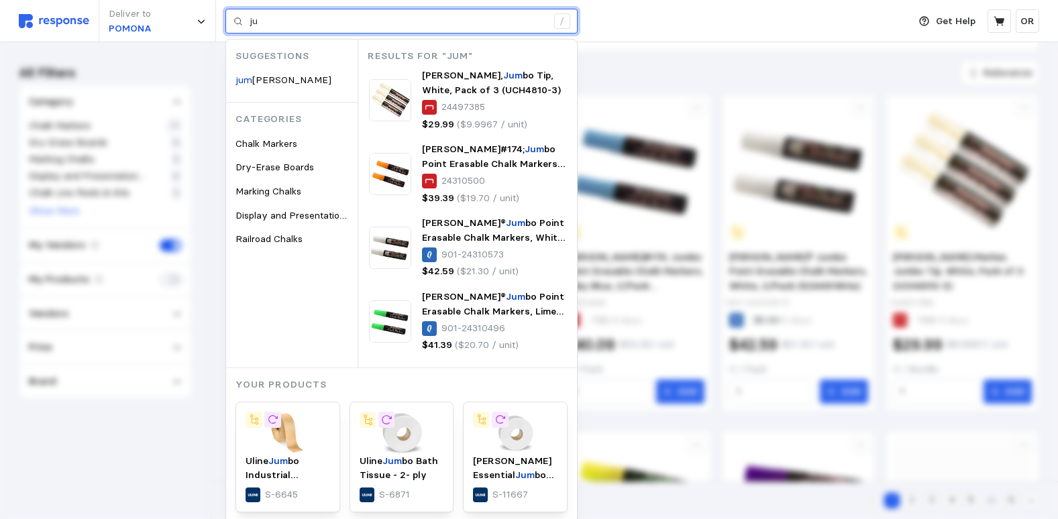
type input "j"
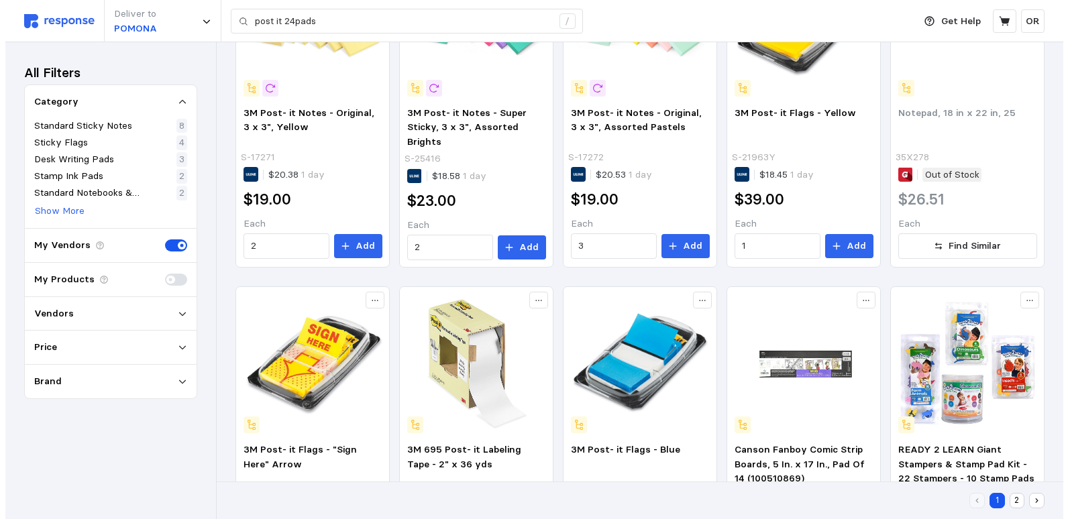
scroll to position [217, 0]
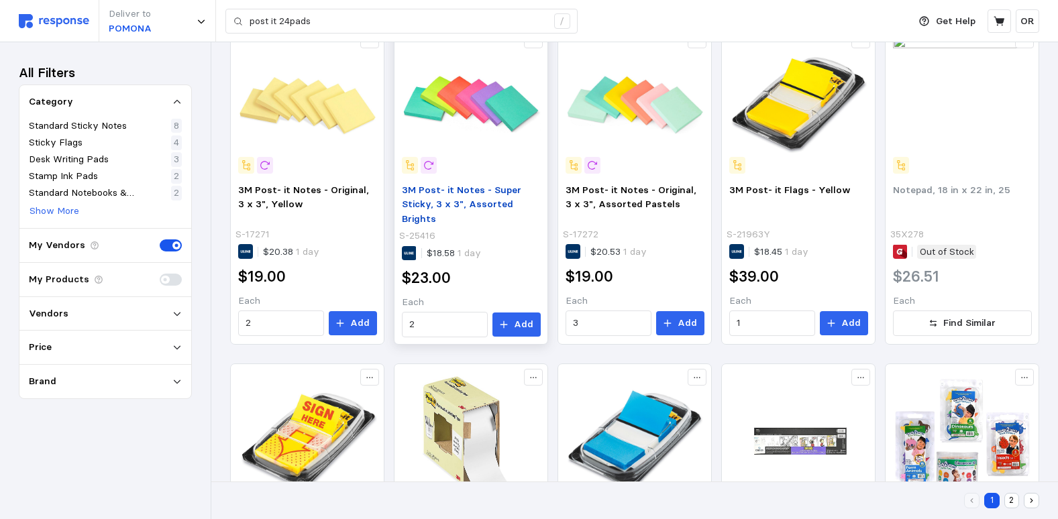
click at [517, 207] on span "3M Post- it Notes - Super Sticky, 3 x 3", Assorted Brights" at bounding box center [461, 204] width 119 height 41
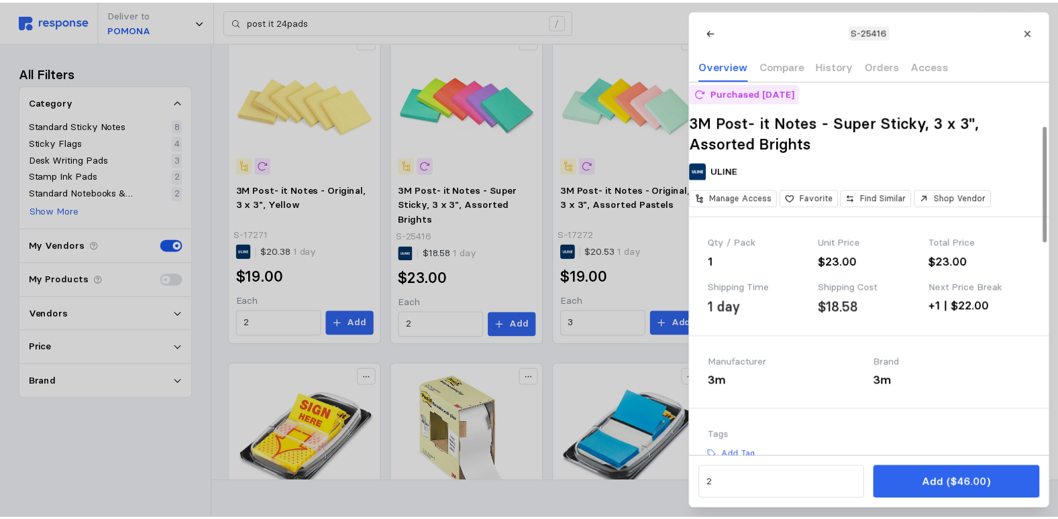
scroll to position [201, 0]
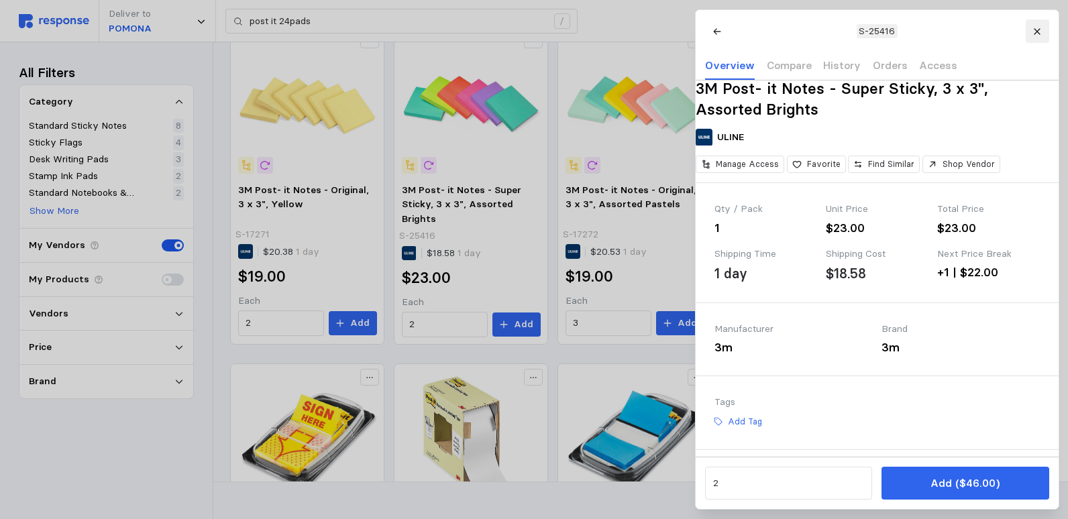
click at [1037, 30] on icon at bounding box center [1036, 31] width 6 height 6
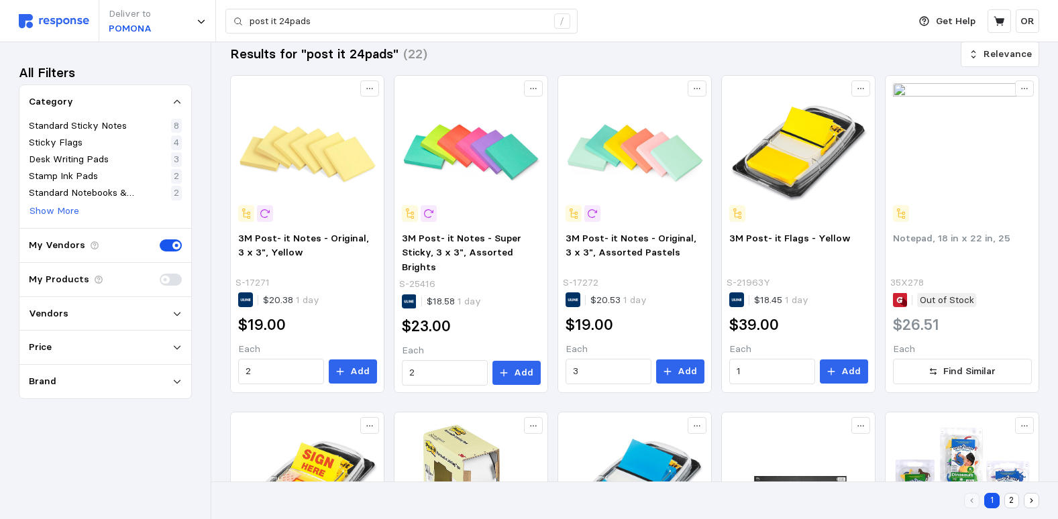
scroll to position [150, 0]
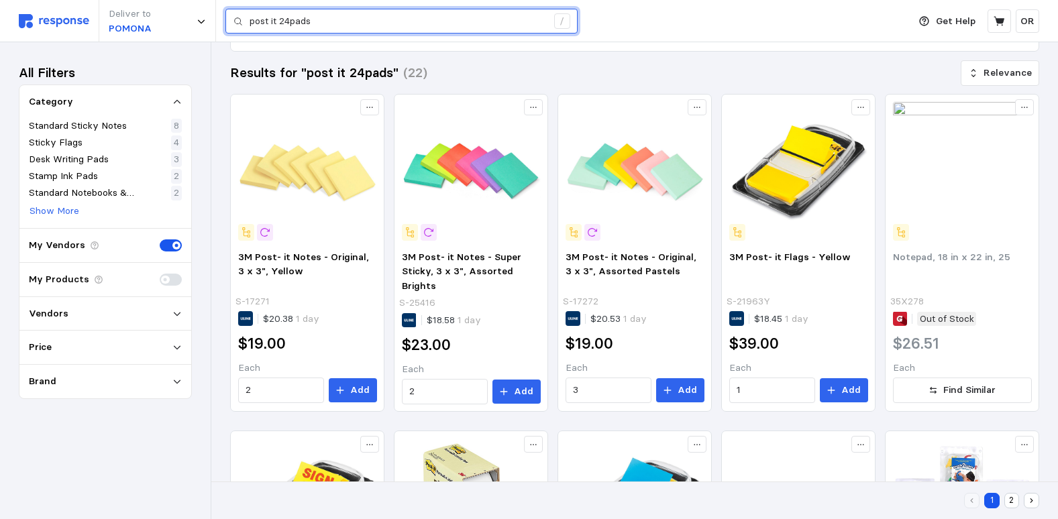
click at [369, 27] on input "post it 24pads" at bounding box center [397, 21] width 297 height 24
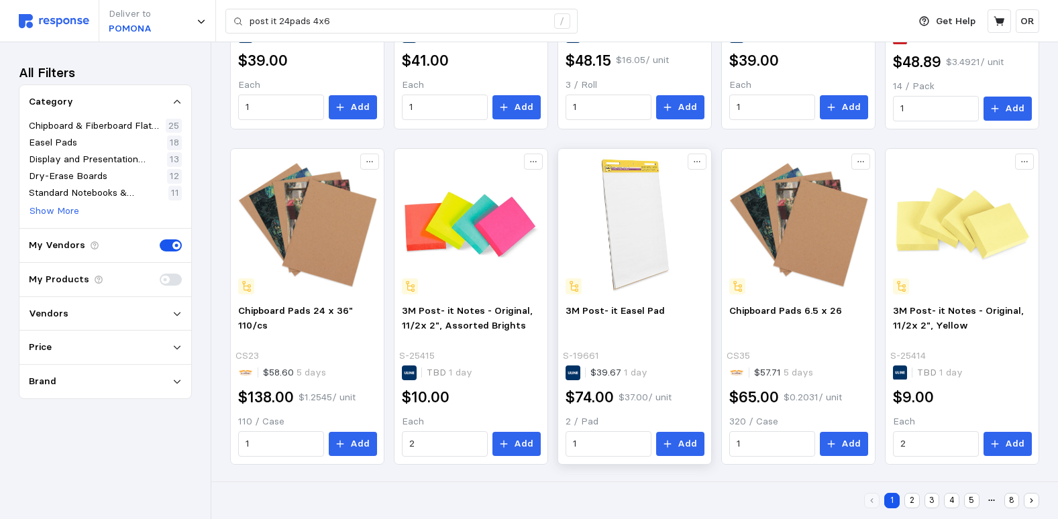
scroll to position [770, 0]
click at [913, 500] on button "2" at bounding box center [911, 500] width 15 height 15
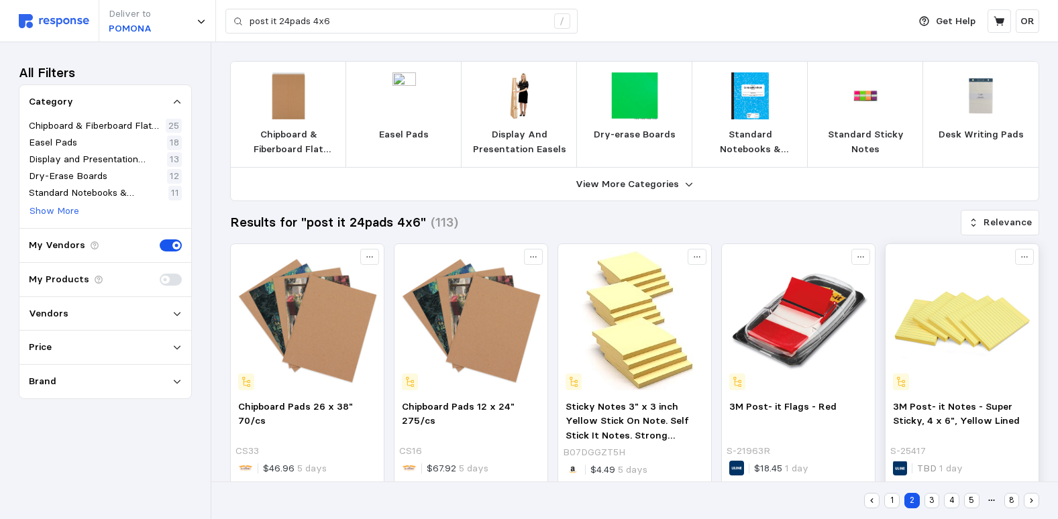
click at [966, 308] on img at bounding box center [962, 320] width 139 height 139
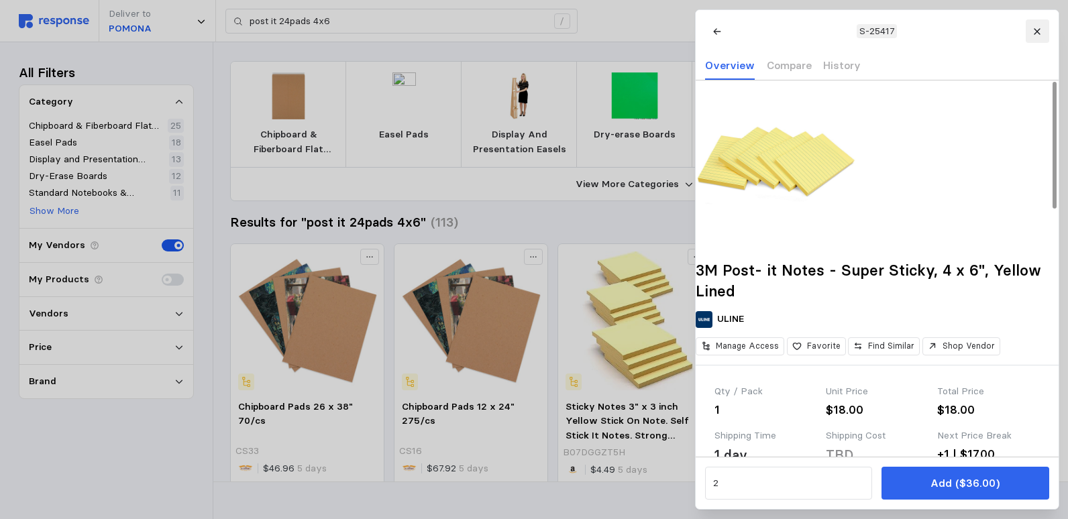
click at [1037, 32] on icon at bounding box center [1036, 31] width 6 height 6
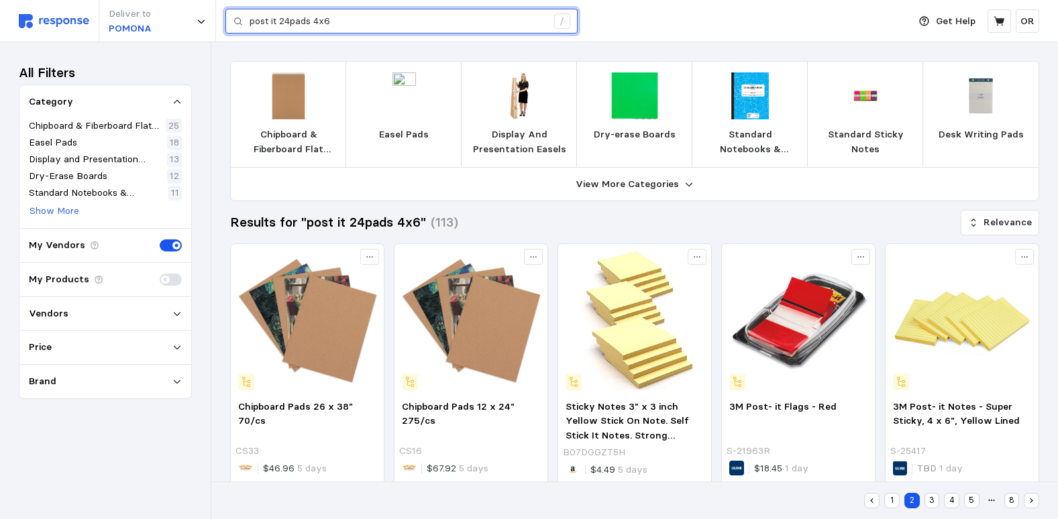
click at [367, 24] on input "post it 24pads 4x6" at bounding box center [397, 21] width 297 height 24
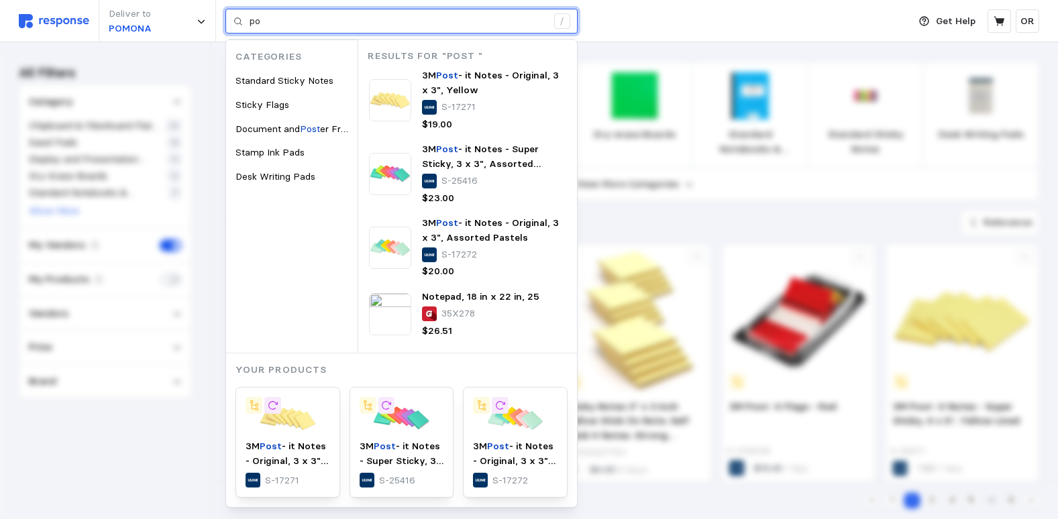
type input "p"
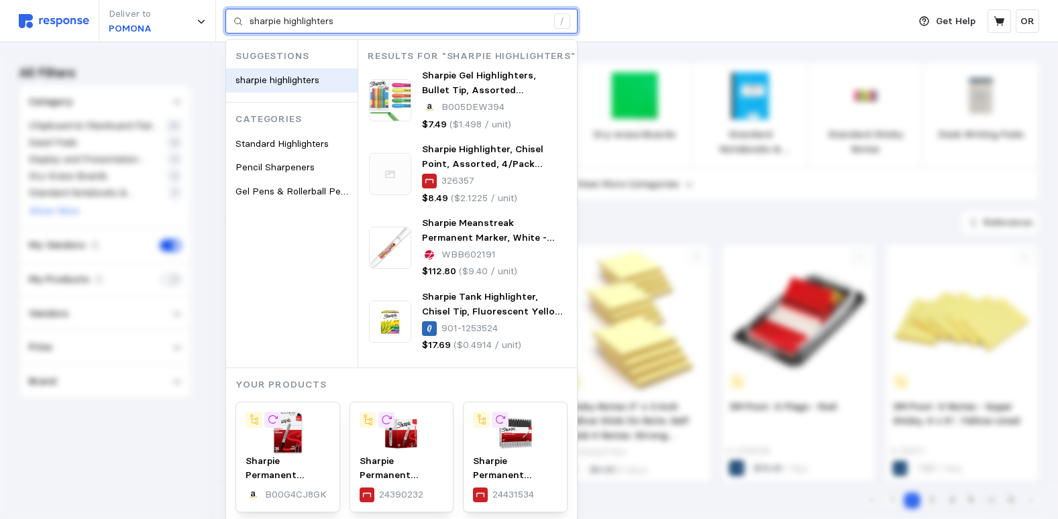
click at [323, 88] on div "sharpie highlighters" at bounding box center [291, 80] width 131 height 24
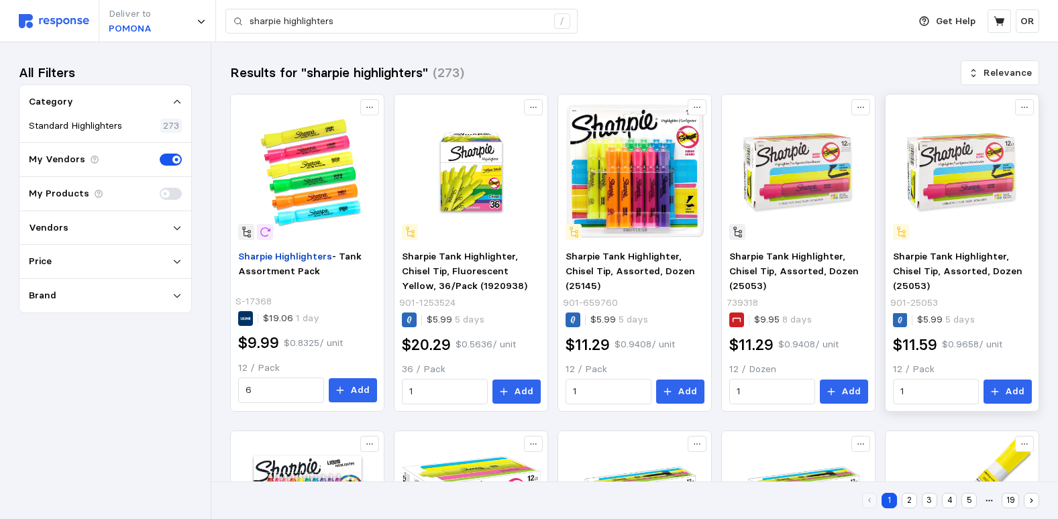
click at [999, 188] on img at bounding box center [962, 171] width 139 height 139
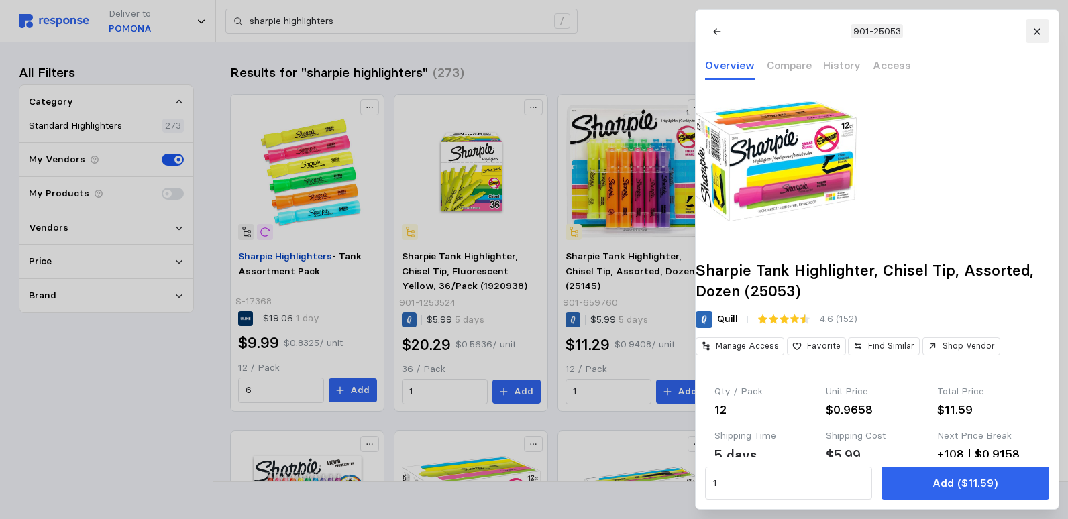
click at [1045, 35] on button at bounding box center [1036, 30] width 23 height 23
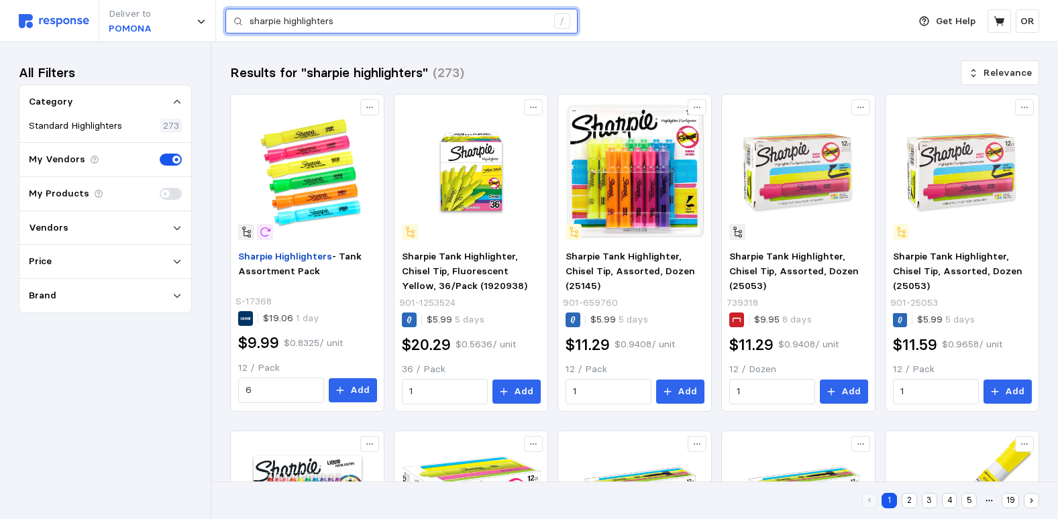
click at [368, 23] on input "sharpie highlighters" at bounding box center [397, 21] width 297 height 24
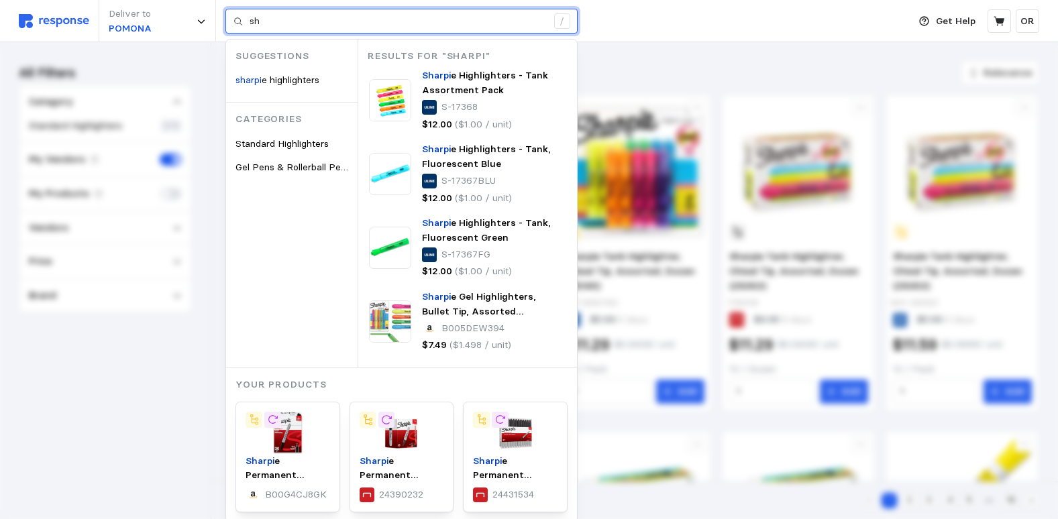
type input "s"
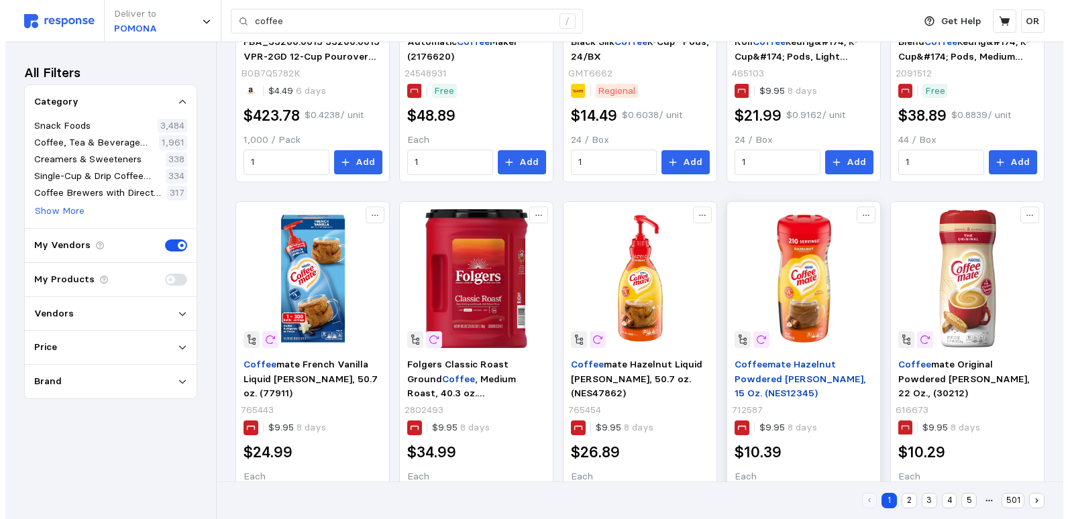
scroll to position [402, 0]
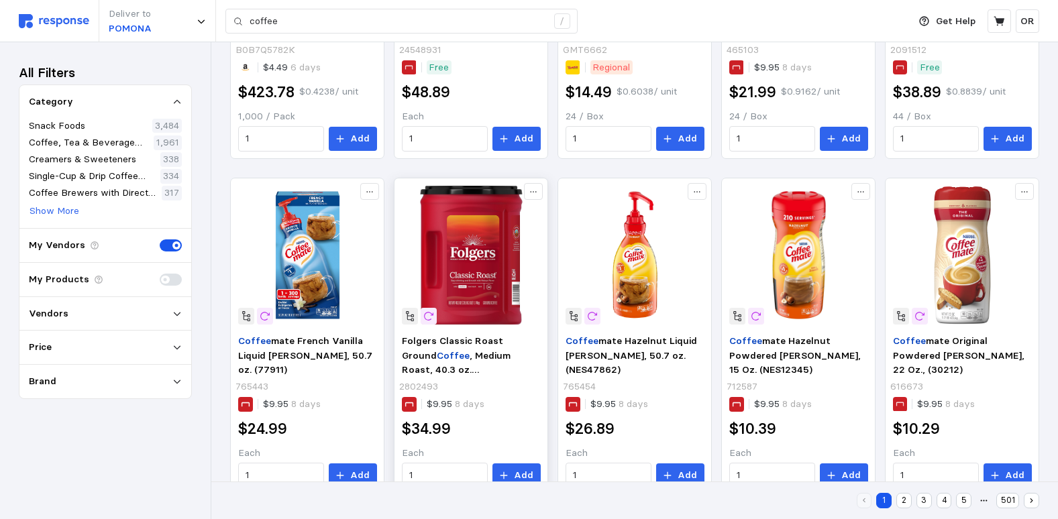
click at [475, 300] on img at bounding box center [471, 255] width 139 height 139
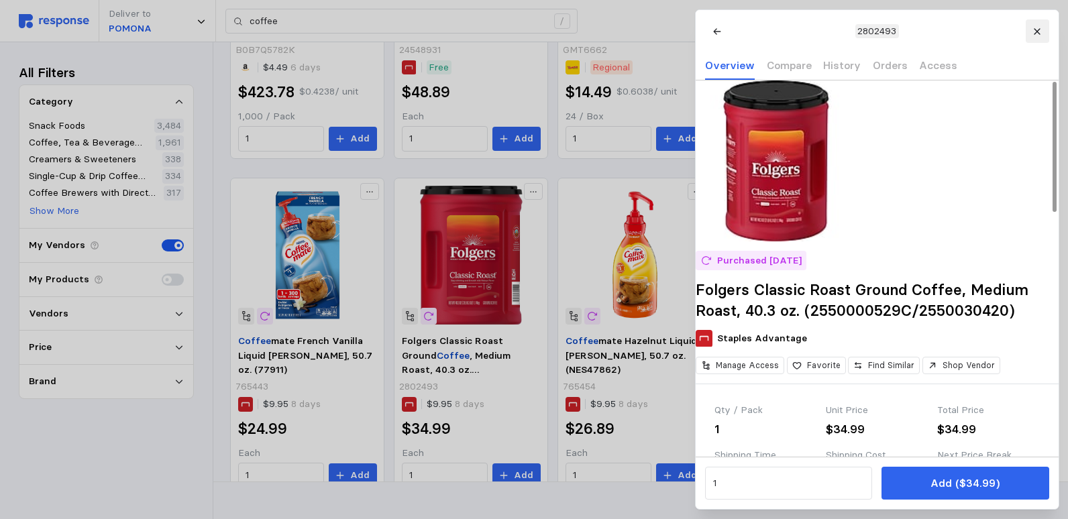
click at [1035, 31] on icon at bounding box center [1036, 31] width 9 height 9
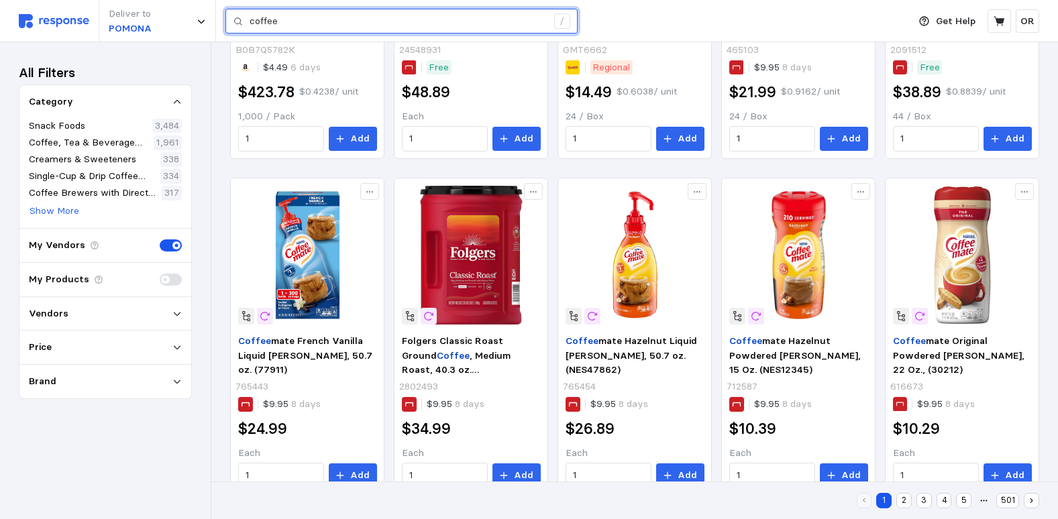
click at [300, 19] on input "coffee" at bounding box center [397, 21] width 297 height 24
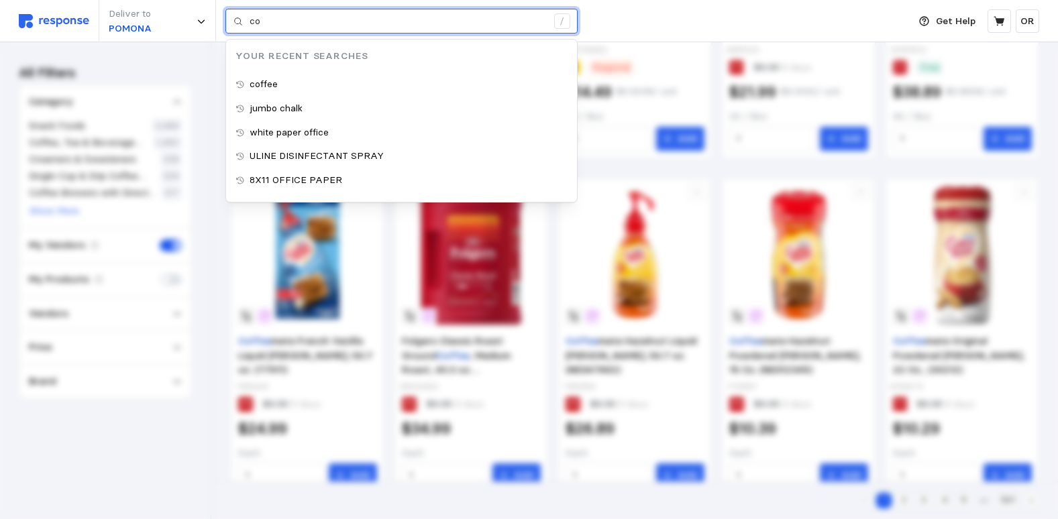
type input "c"
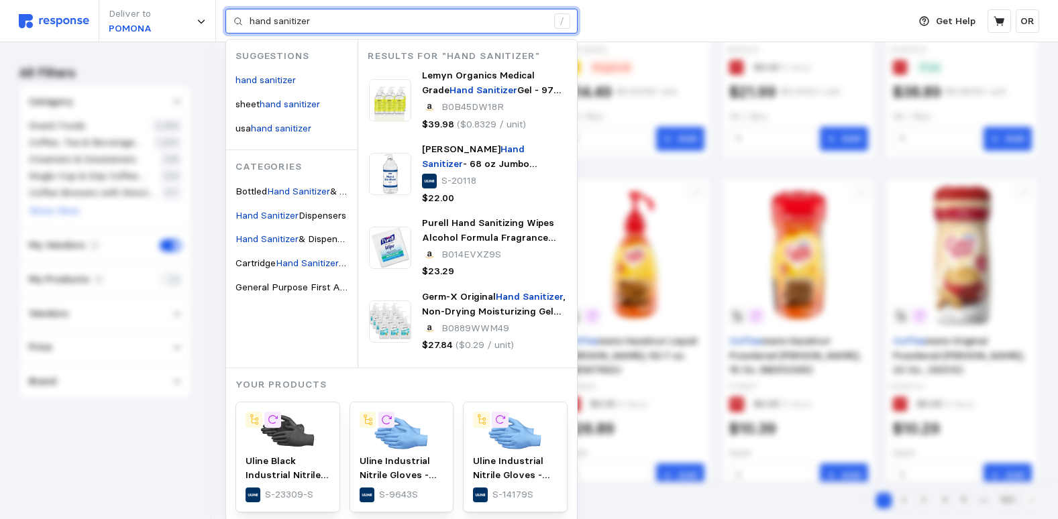
type input "hand sanitizer"
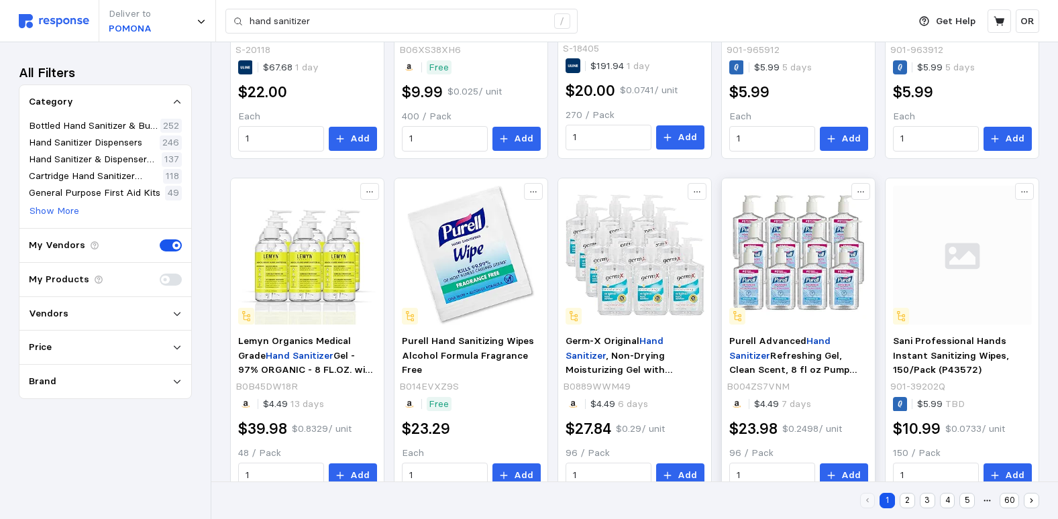
click at [824, 287] on img at bounding box center [798, 255] width 139 height 139
